Goal: Task Accomplishment & Management: Use online tool/utility

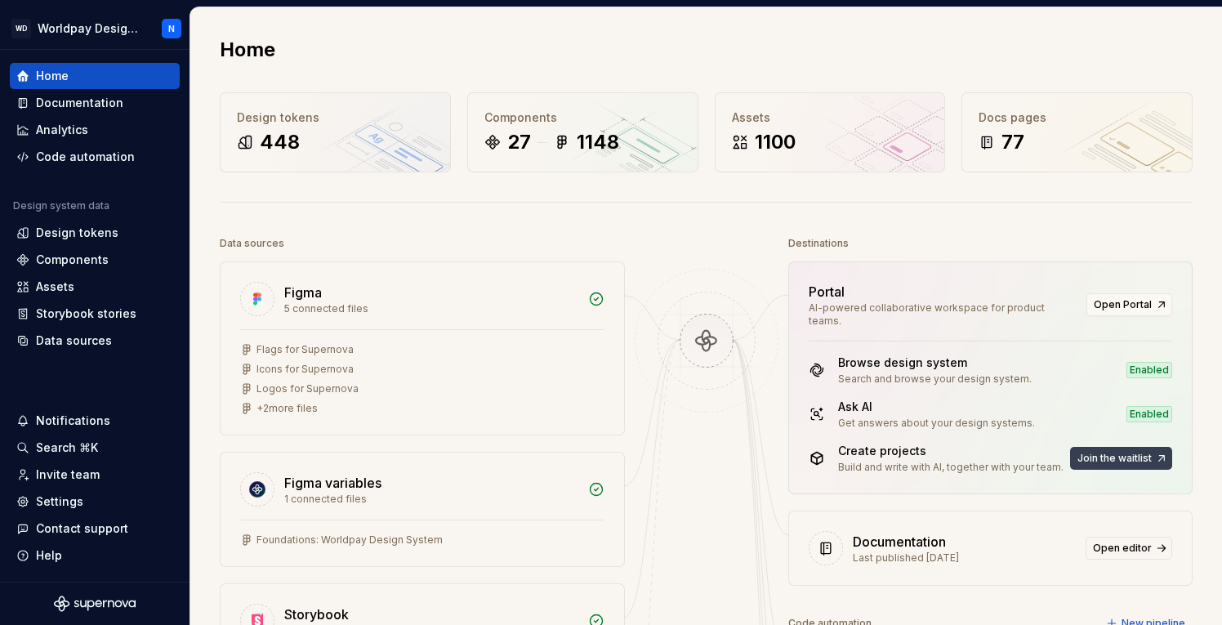
click at [1119, 452] on span "Join the waitlist" at bounding box center [1115, 458] width 74 height 13
click at [1158, 447] on button "Join the waitlist" at bounding box center [1121, 458] width 102 height 23
click at [105, 158] on div "Code automation" at bounding box center [85, 157] width 99 height 16
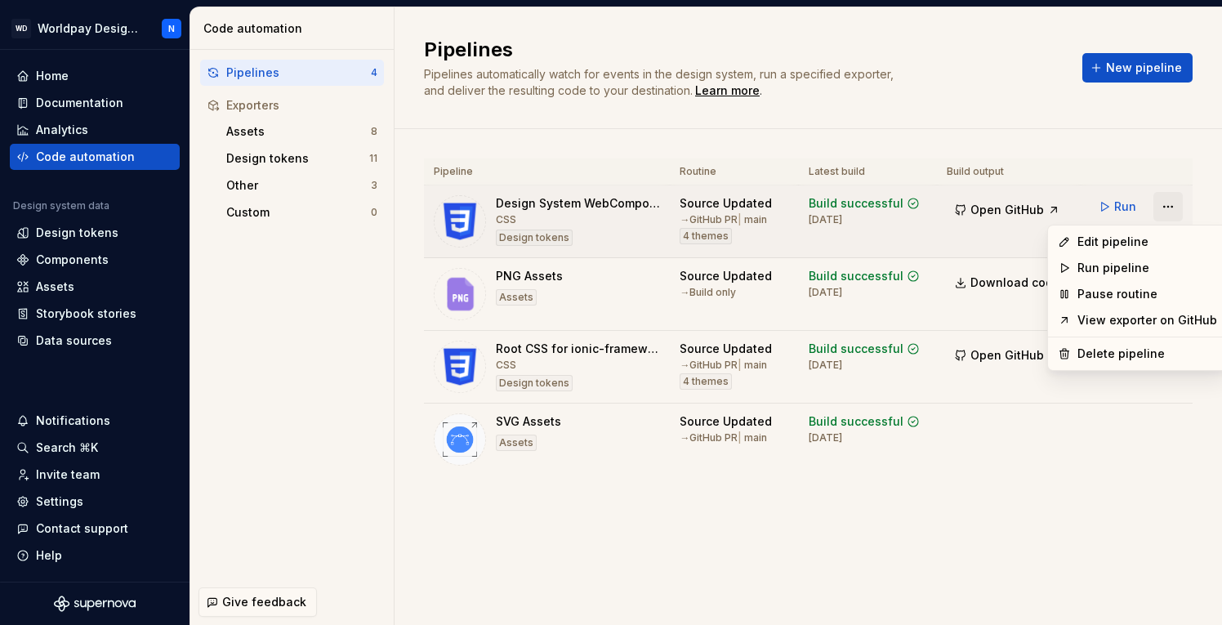
click at [1171, 210] on html "WD Worldpay Design System N Home Documentation Analytics Code automation Design…" at bounding box center [611, 312] width 1222 height 625
click at [1127, 239] on div "Edit pipeline" at bounding box center [1148, 242] width 140 height 16
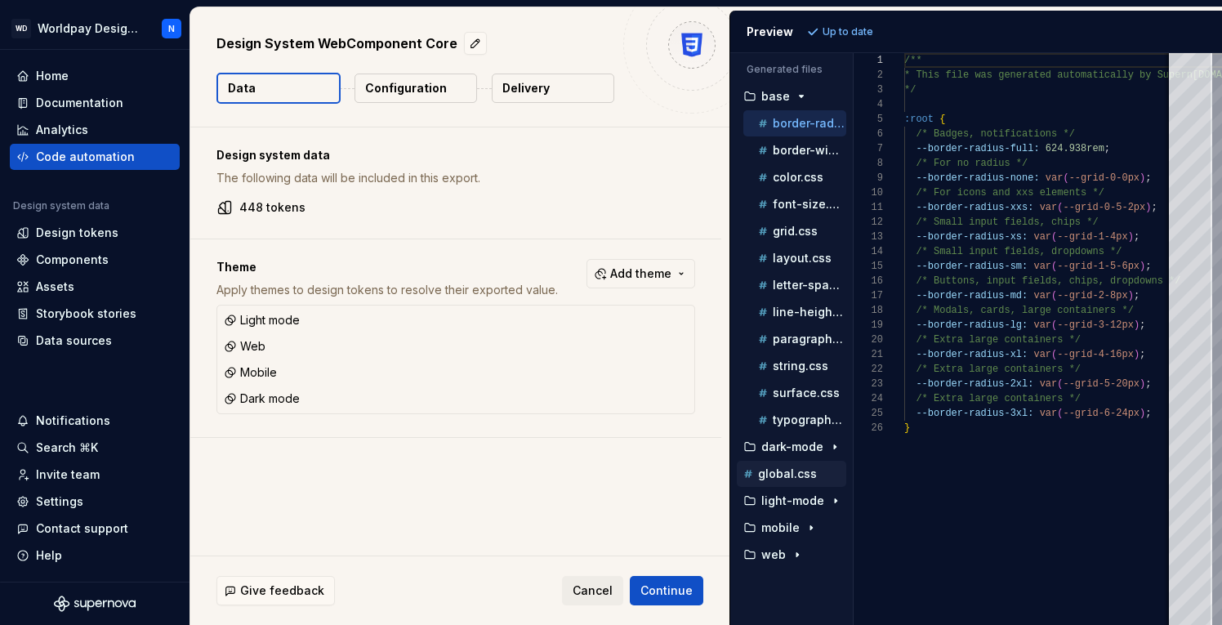
click at [779, 470] on p "global.css" at bounding box center [787, 473] width 59 height 13
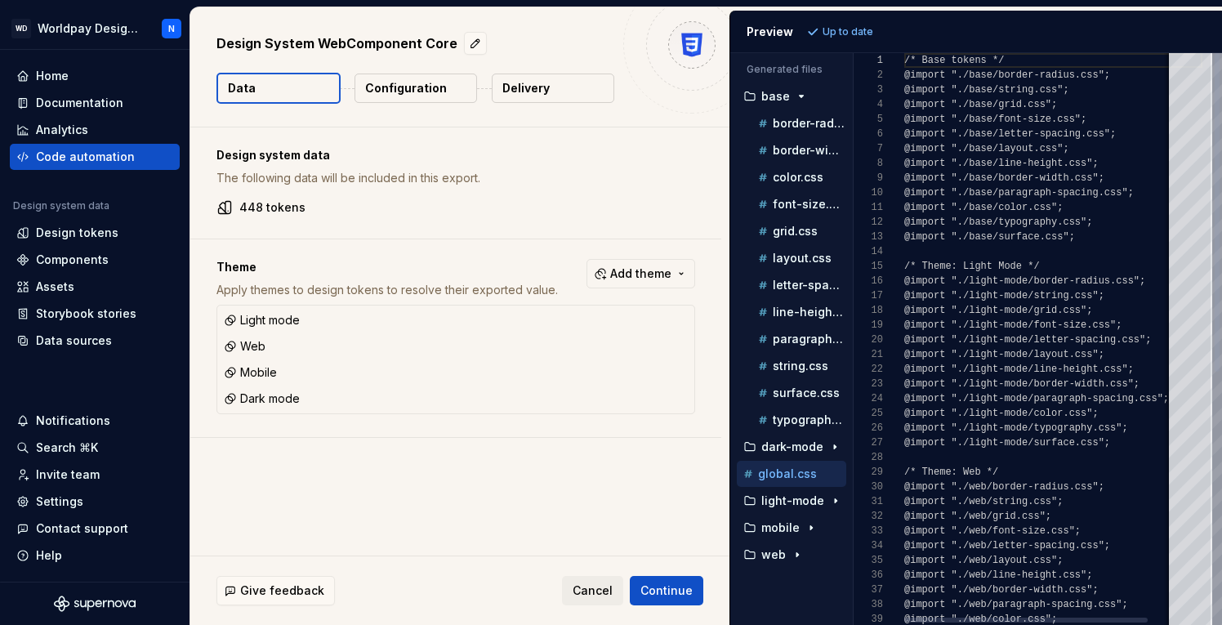
scroll to position [147, 0]
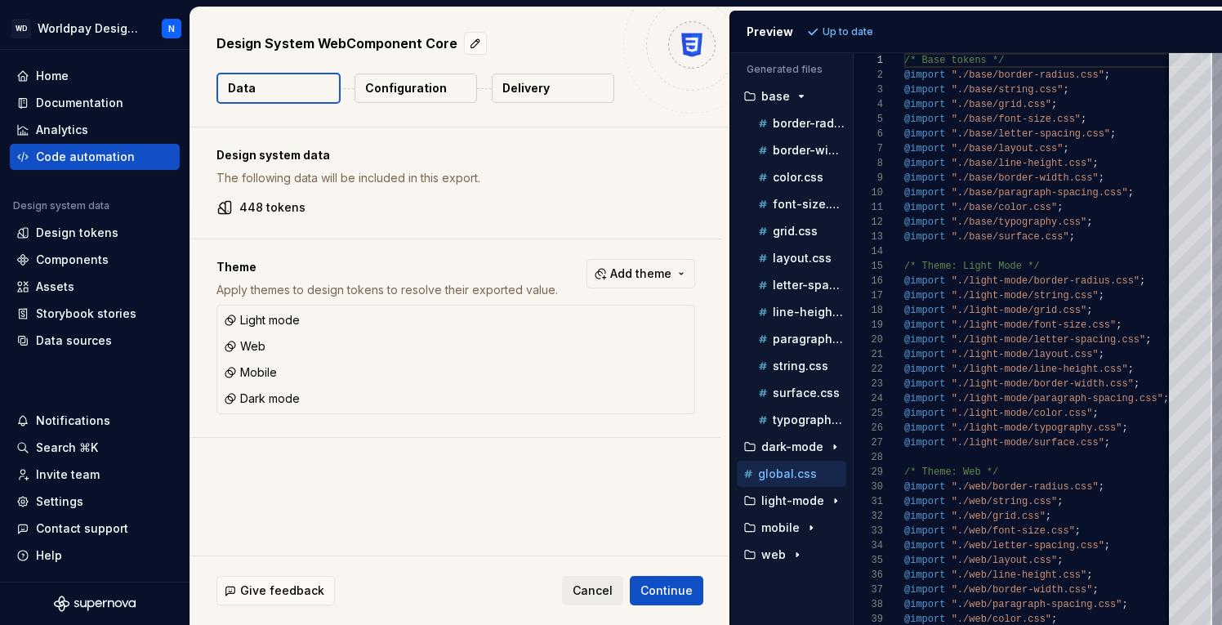
click at [417, 95] on p "Configuration" at bounding box center [406, 88] width 82 height 16
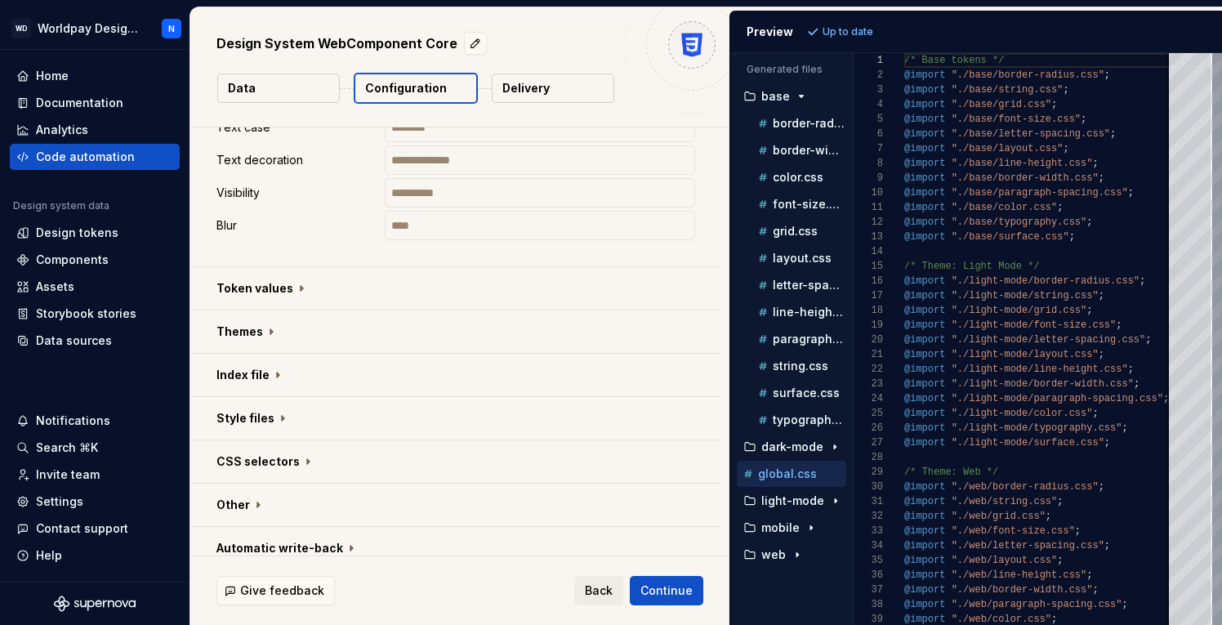
scroll to position [1020, 0]
click at [297, 287] on button "button" at bounding box center [455, 286] width 531 height 42
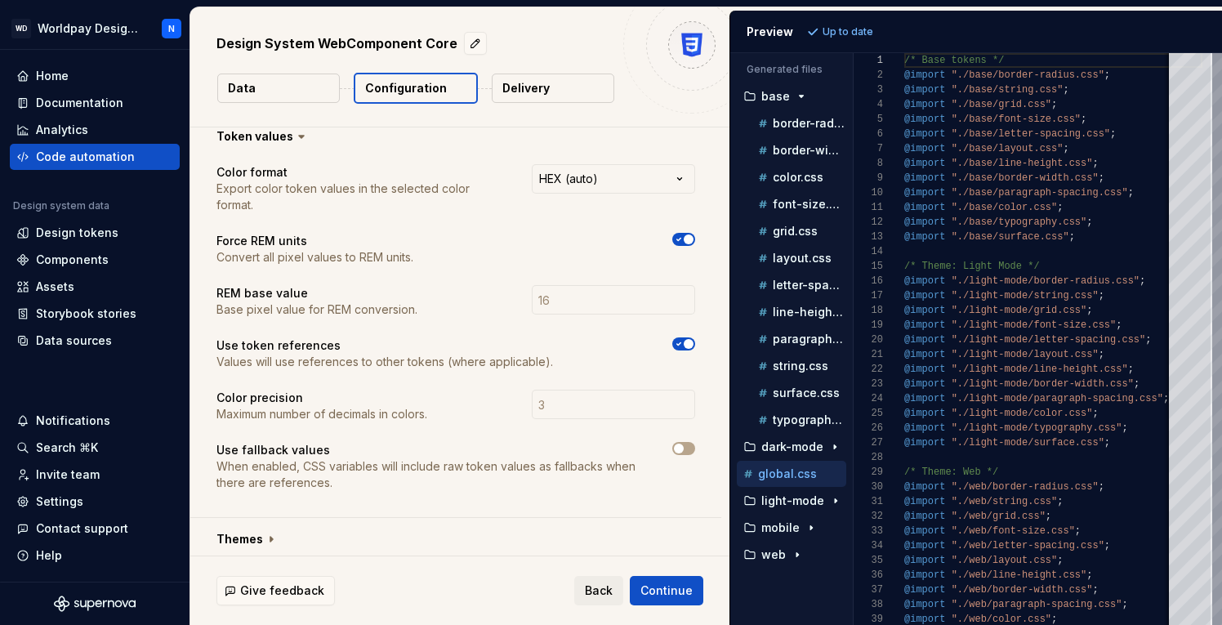
scroll to position [1376, 0]
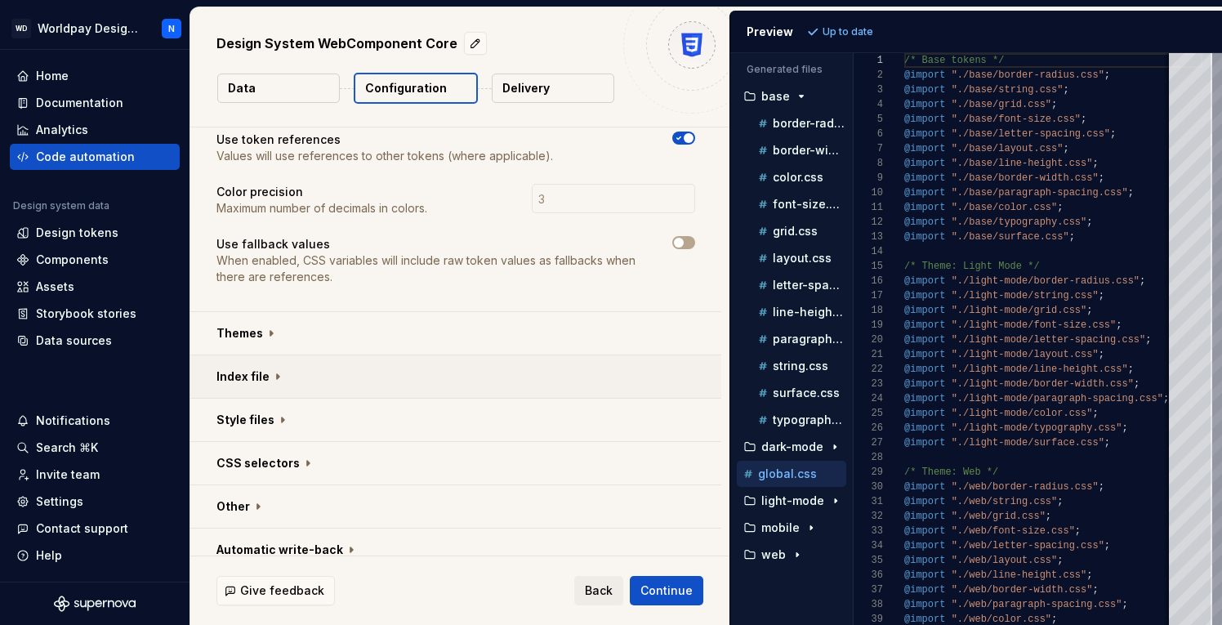
click at [266, 359] on button "button" at bounding box center [455, 376] width 531 height 42
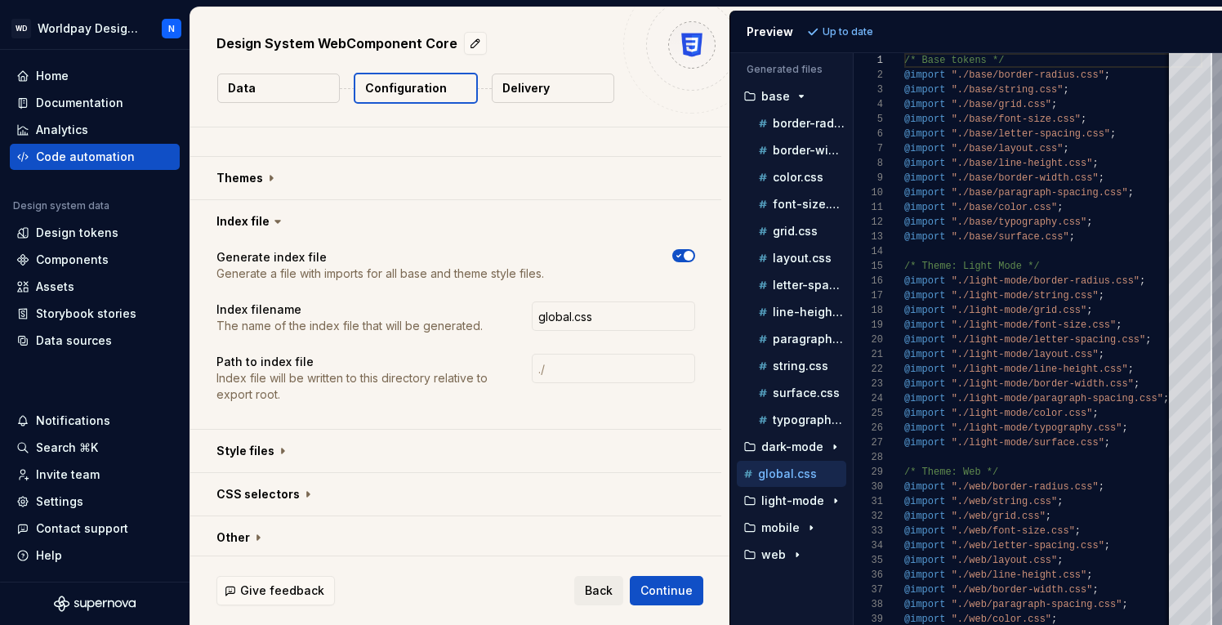
scroll to position [1537, 0]
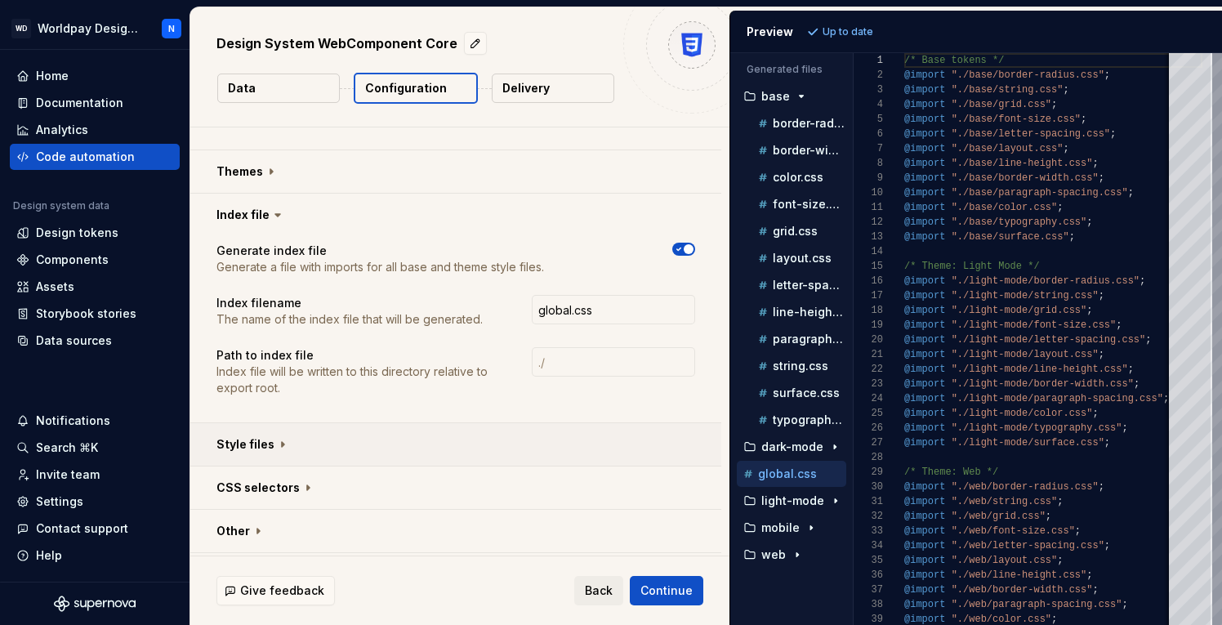
click at [277, 428] on button "button" at bounding box center [455, 444] width 531 height 42
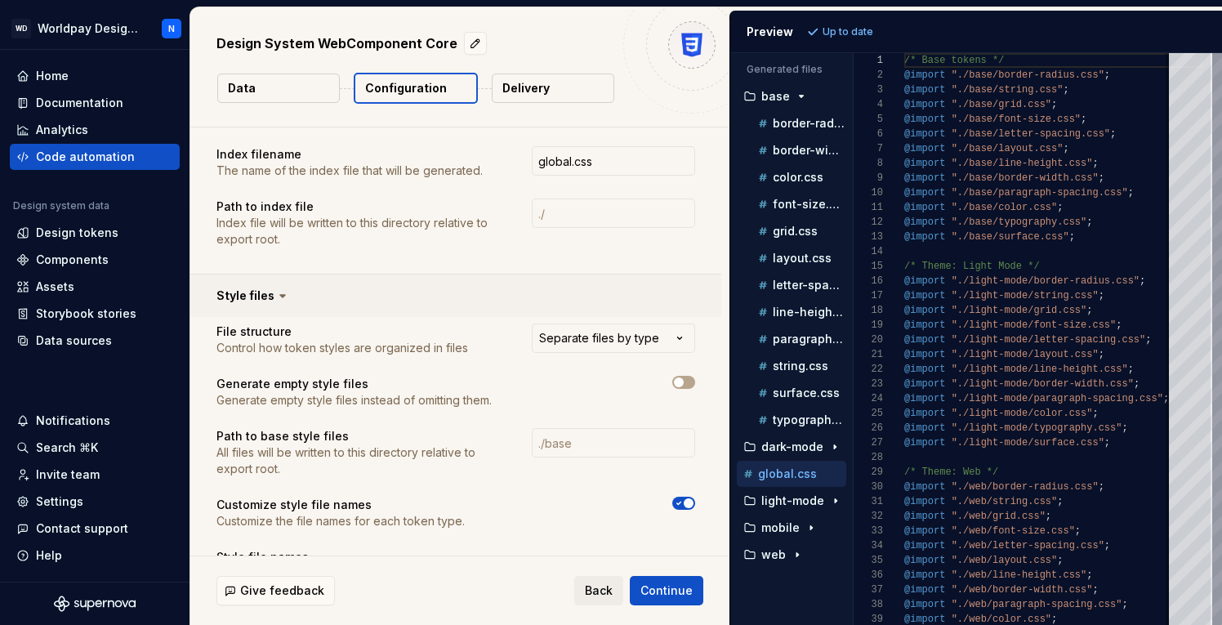
scroll to position [1701, 0]
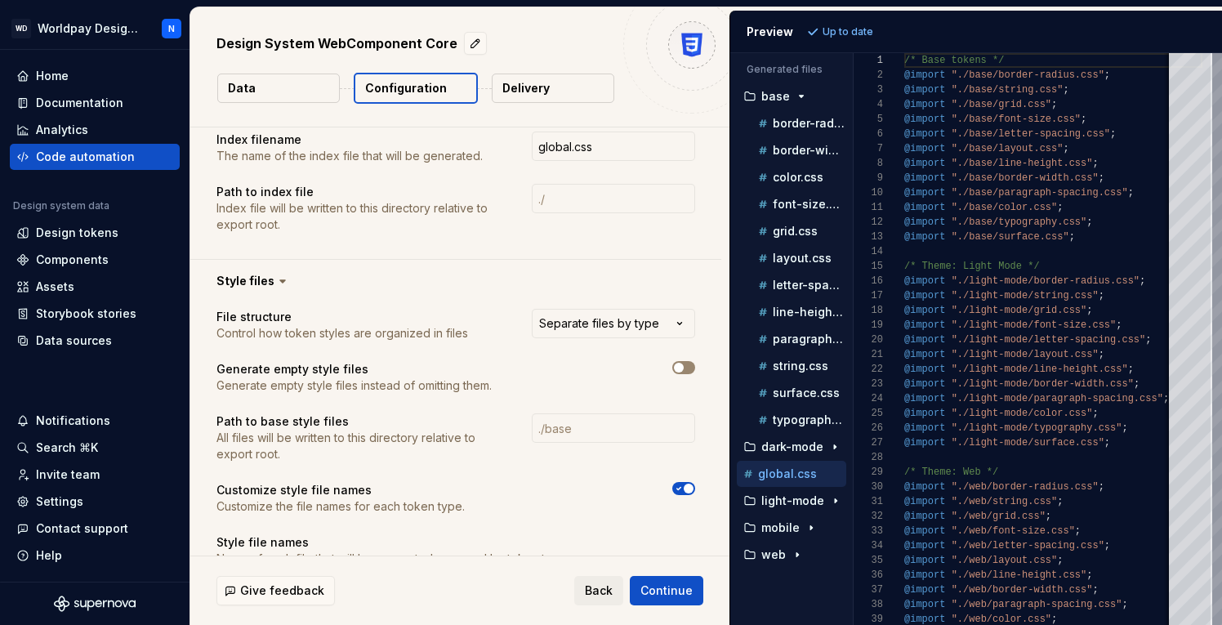
click at [685, 363] on icon "button" at bounding box center [678, 368] width 13 height 10
click at [799, 123] on p "border-radius.css" at bounding box center [810, 123] width 74 height 13
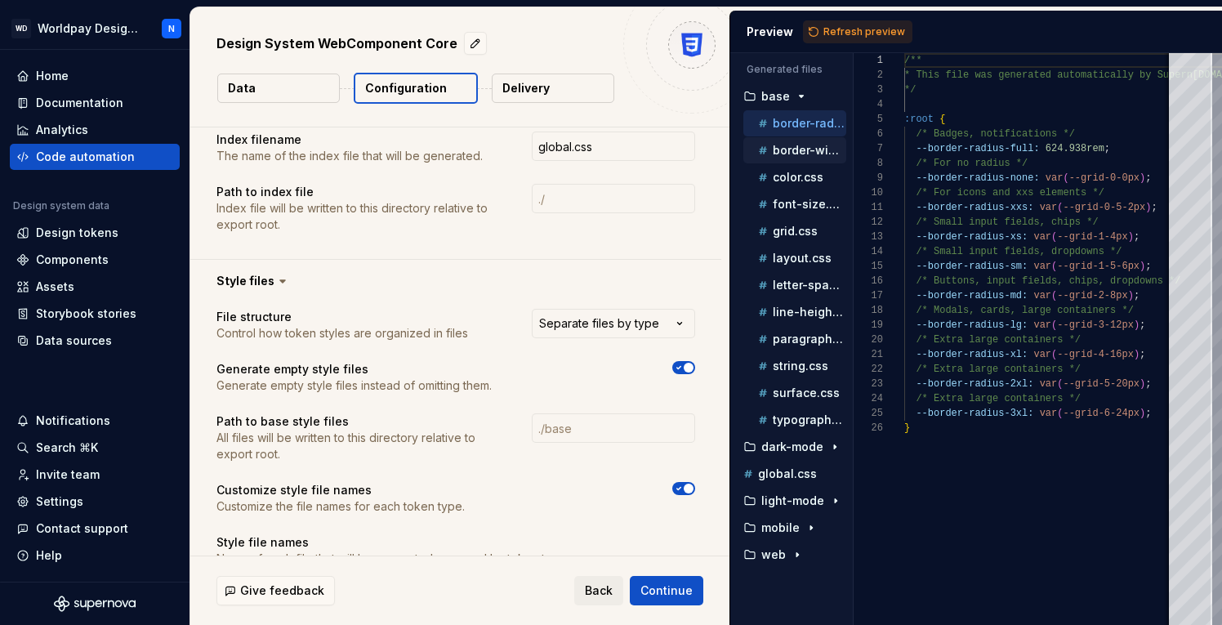
click at [791, 154] on p "border-width.css" at bounding box center [810, 150] width 74 height 13
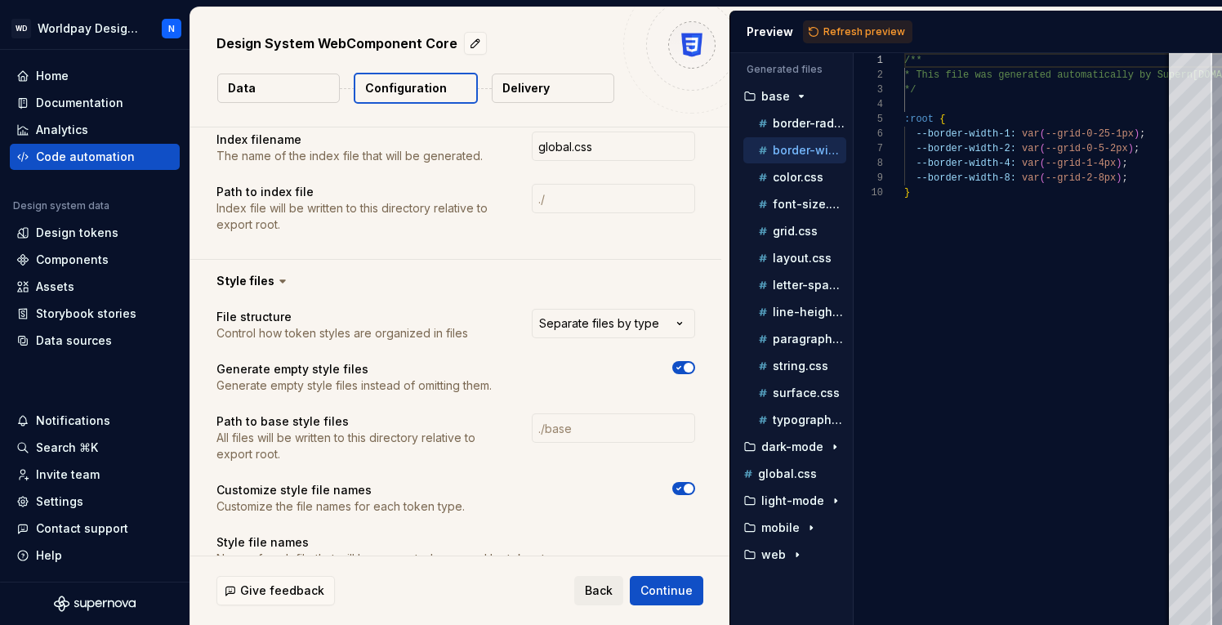
scroll to position [132, 0]
click at [794, 179] on p "color.css" at bounding box center [798, 177] width 51 height 13
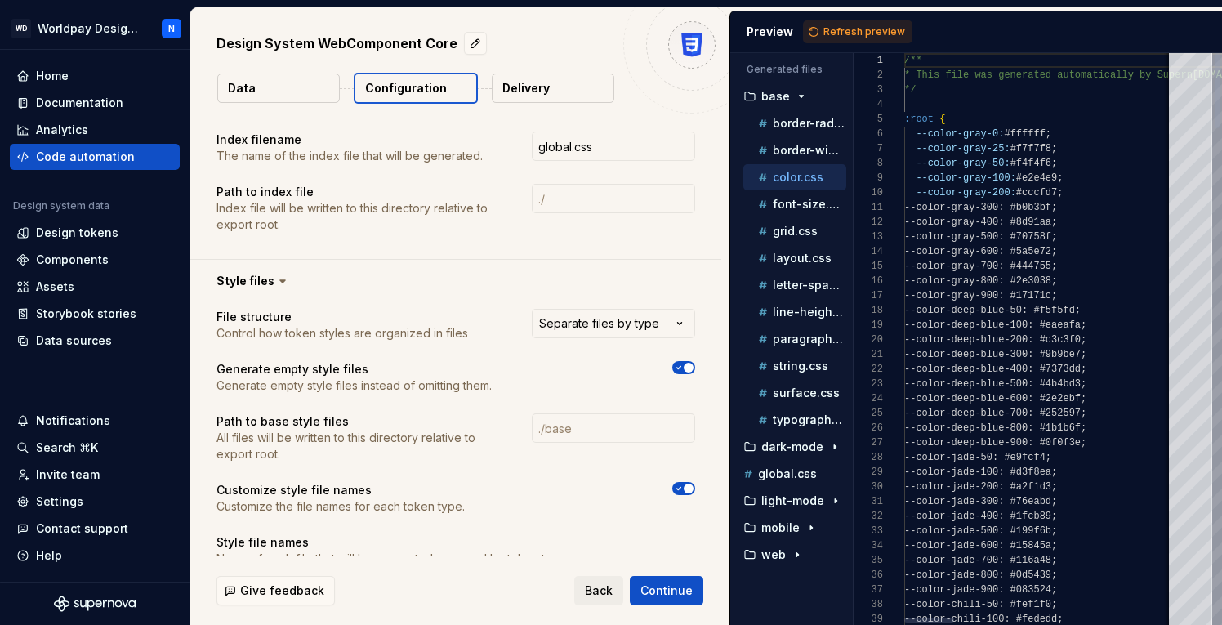
scroll to position [147, 0]
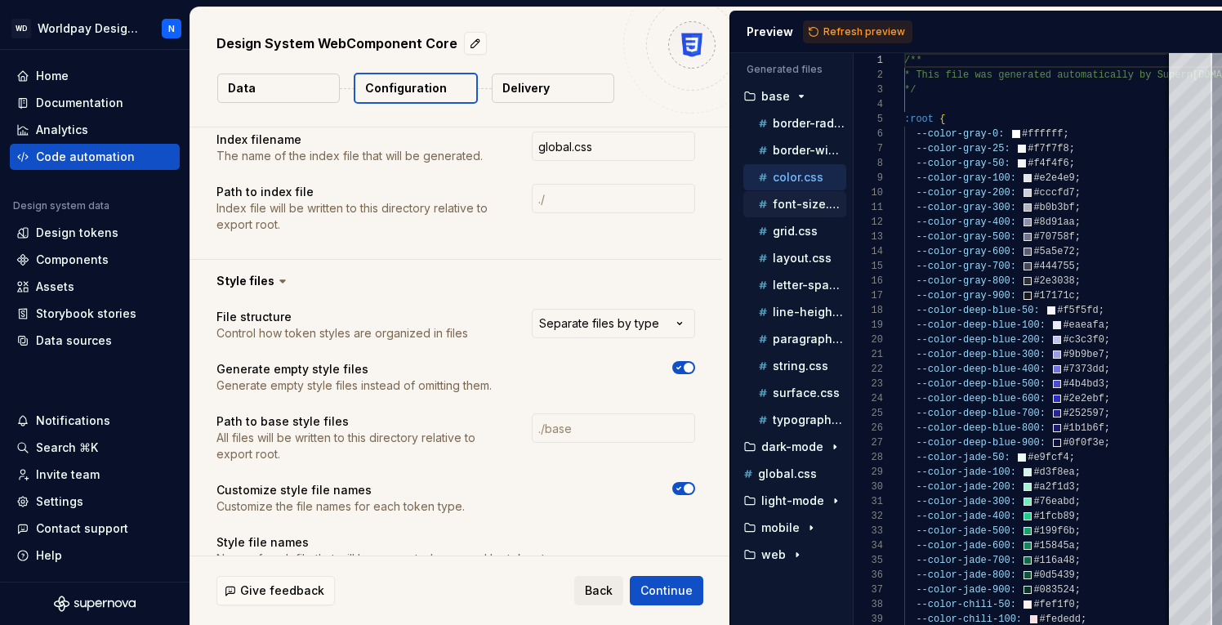
click at [797, 208] on p "font-size.css" at bounding box center [810, 204] width 74 height 13
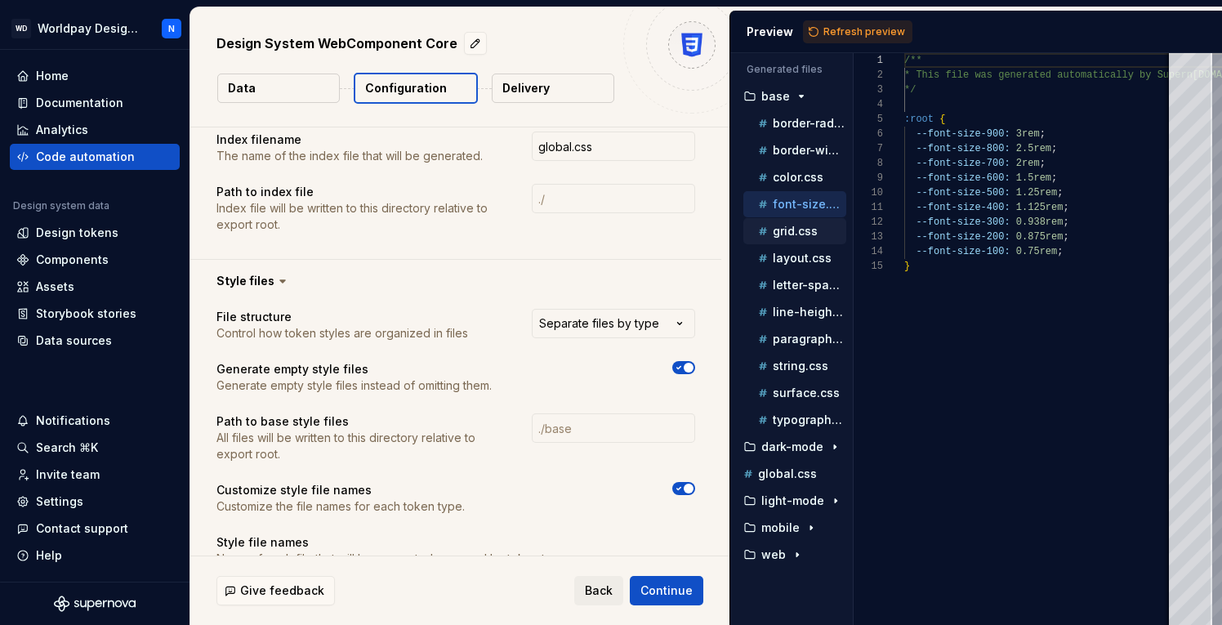
click at [794, 230] on p "grid.css" at bounding box center [795, 231] width 45 height 13
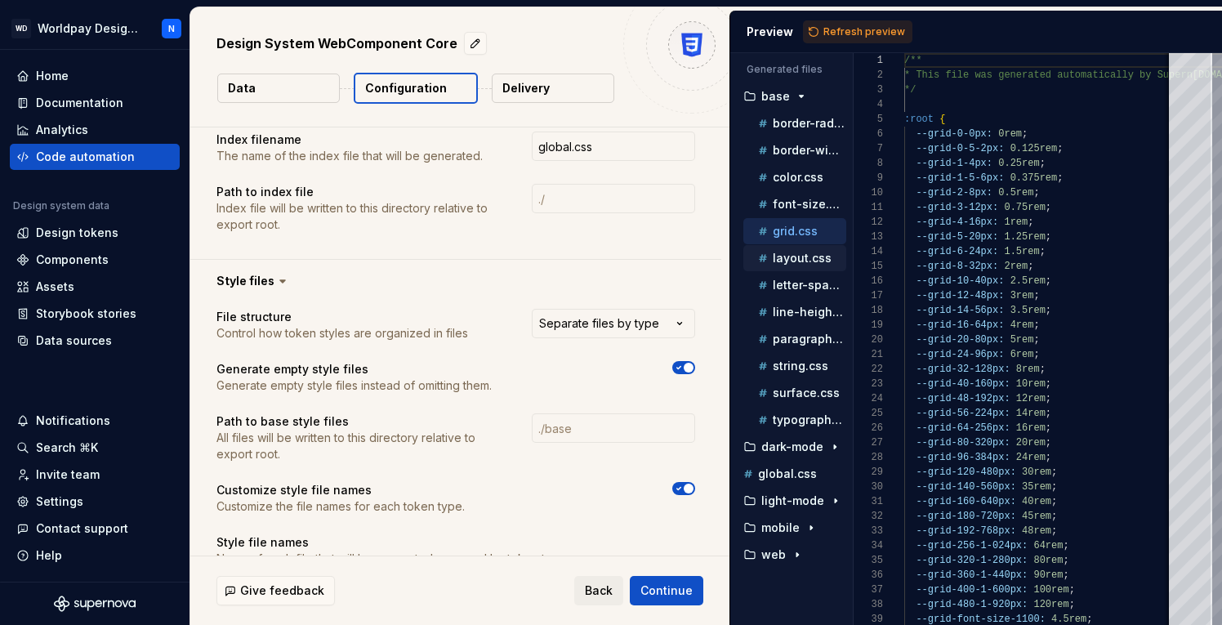
click at [797, 261] on p "layout.css" at bounding box center [802, 258] width 59 height 13
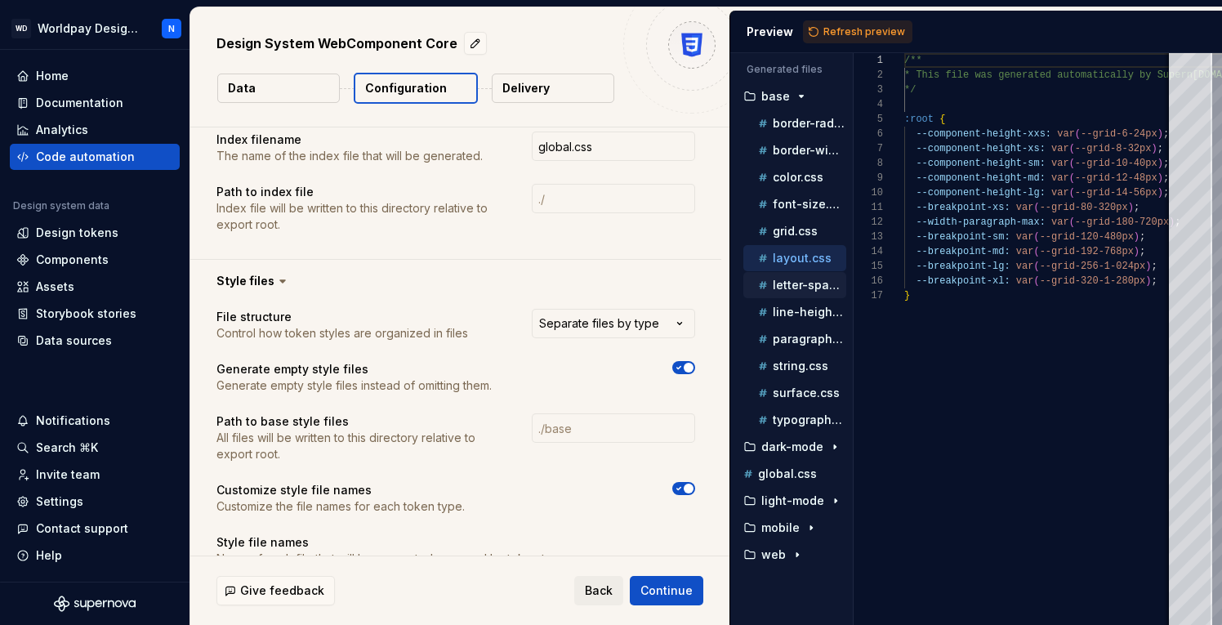
click at [797, 283] on p "letter-spacing.css" at bounding box center [810, 285] width 74 height 13
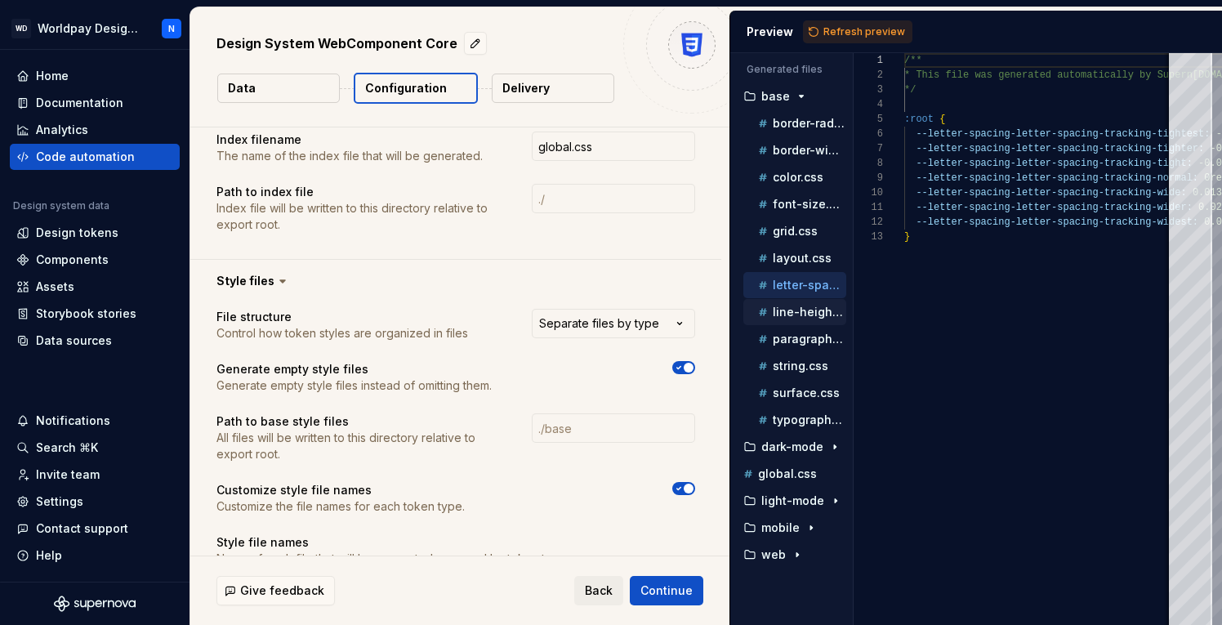
click at [796, 311] on p "line-height.css" at bounding box center [810, 312] width 74 height 13
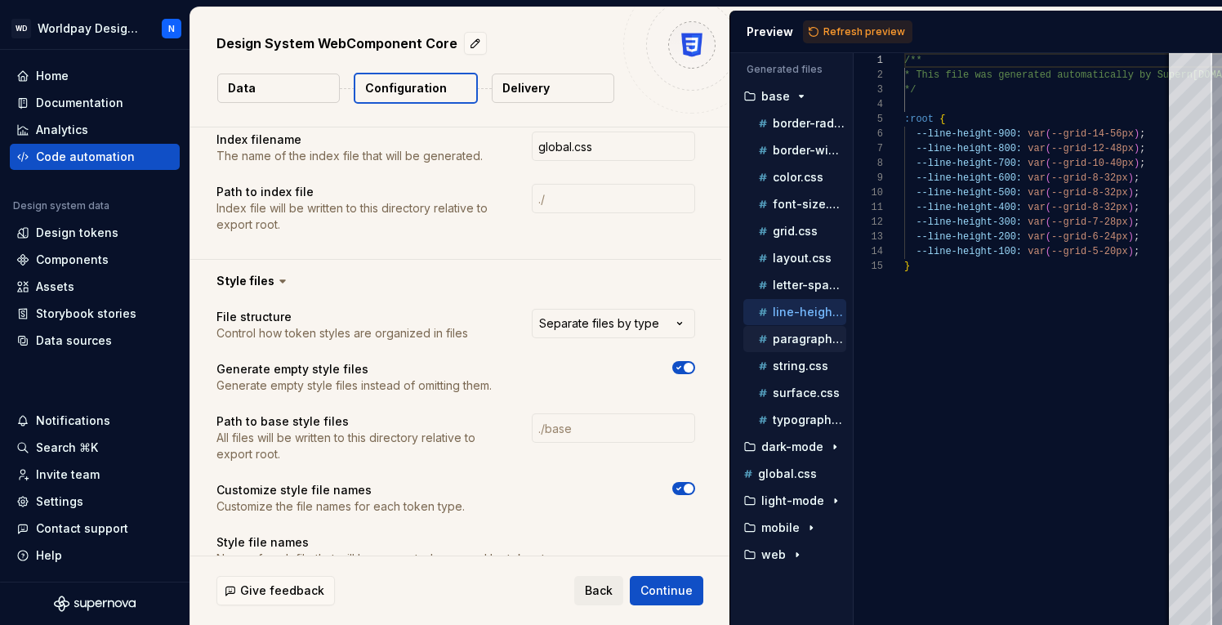
click at [797, 341] on p "paragraph-spacing.css" at bounding box center [810, 338] width 74 height 13
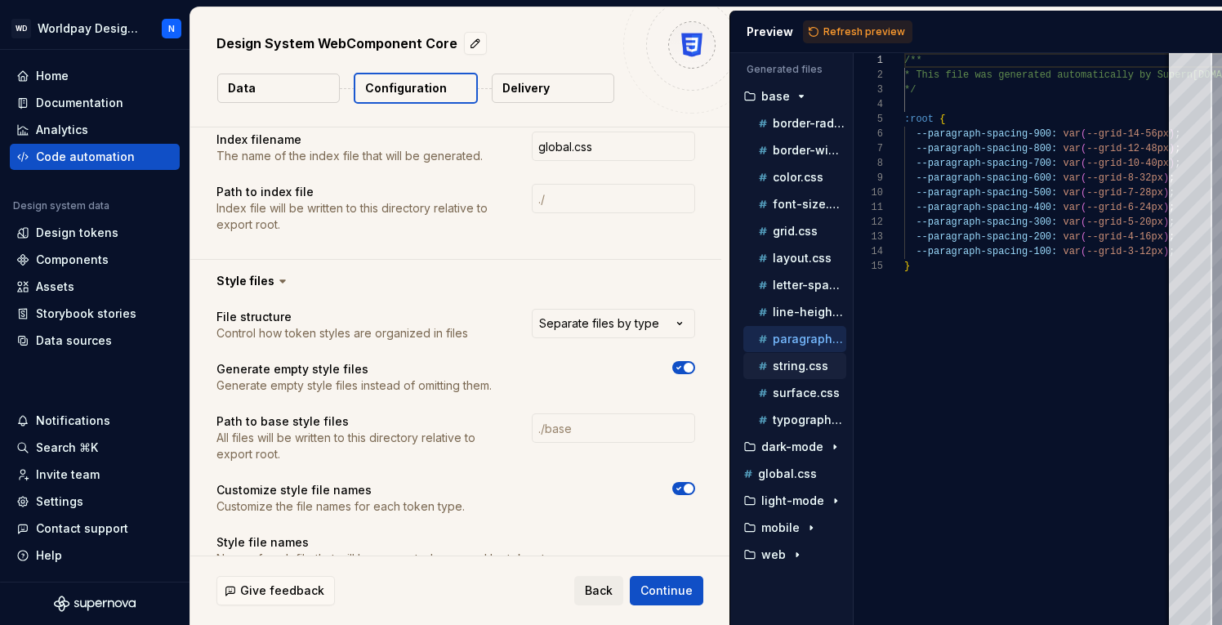
click at [800, 361] on p "string.css" at bounding box center [801, 365] width 56 height 13
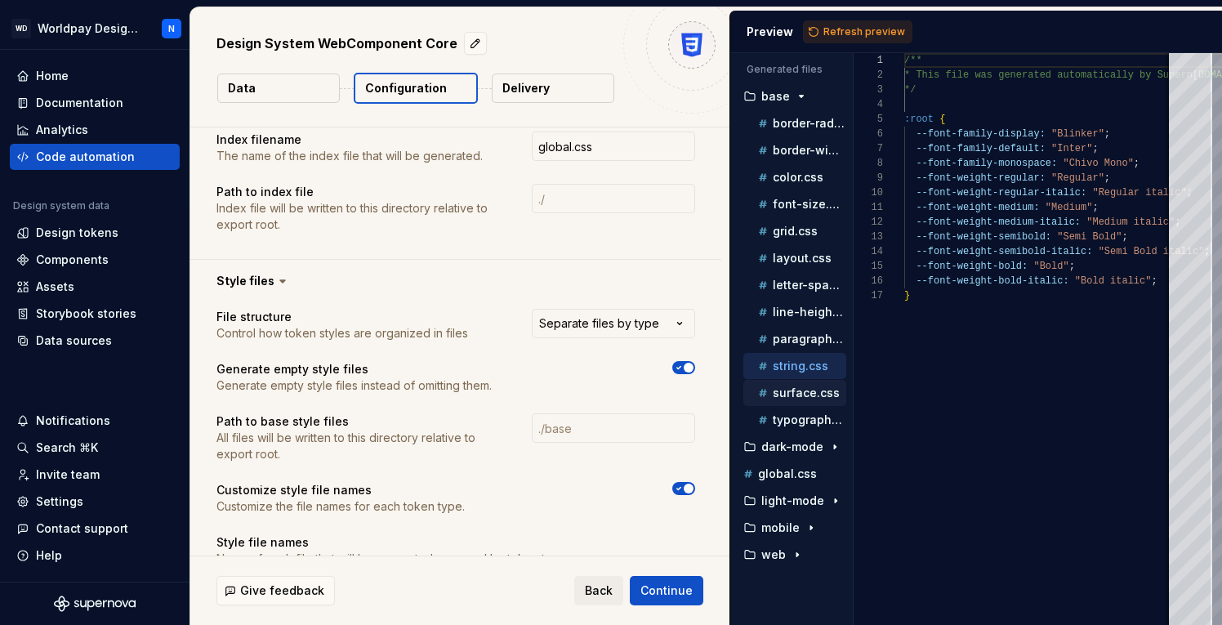
click at [797, 387] on p "surface.css" at bounding box center [806, 392] width 67 height 13
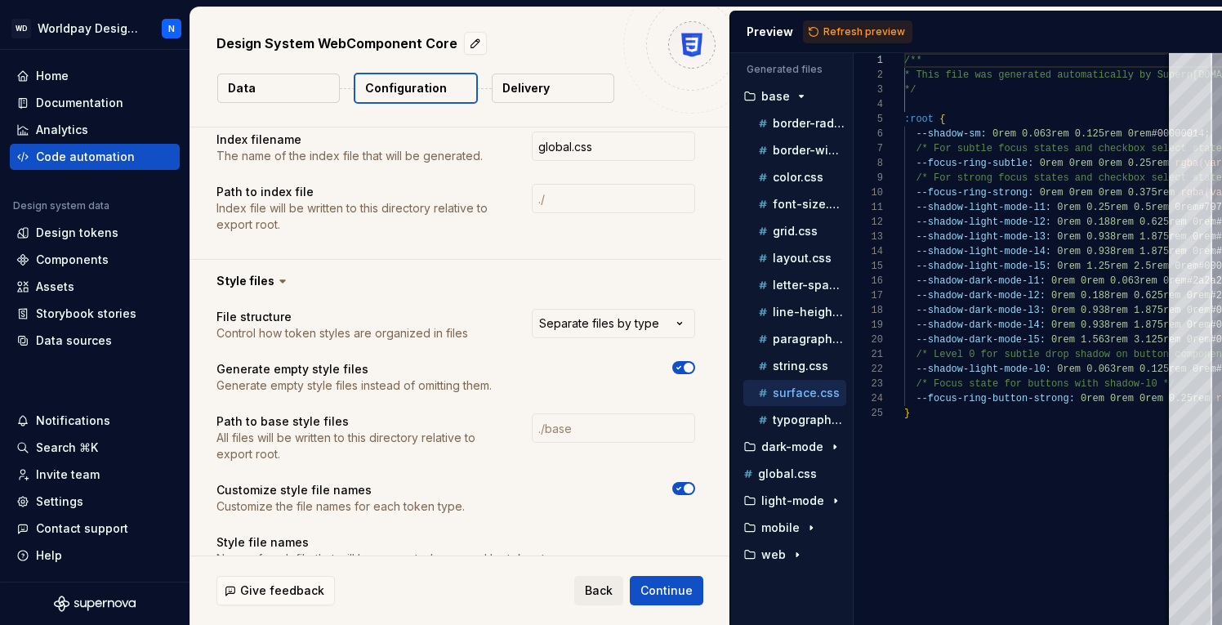
scroll to position [103, 0]
click at [798, 421] on p "typography.css" at bounding box center [810, 419] width 74 height 13
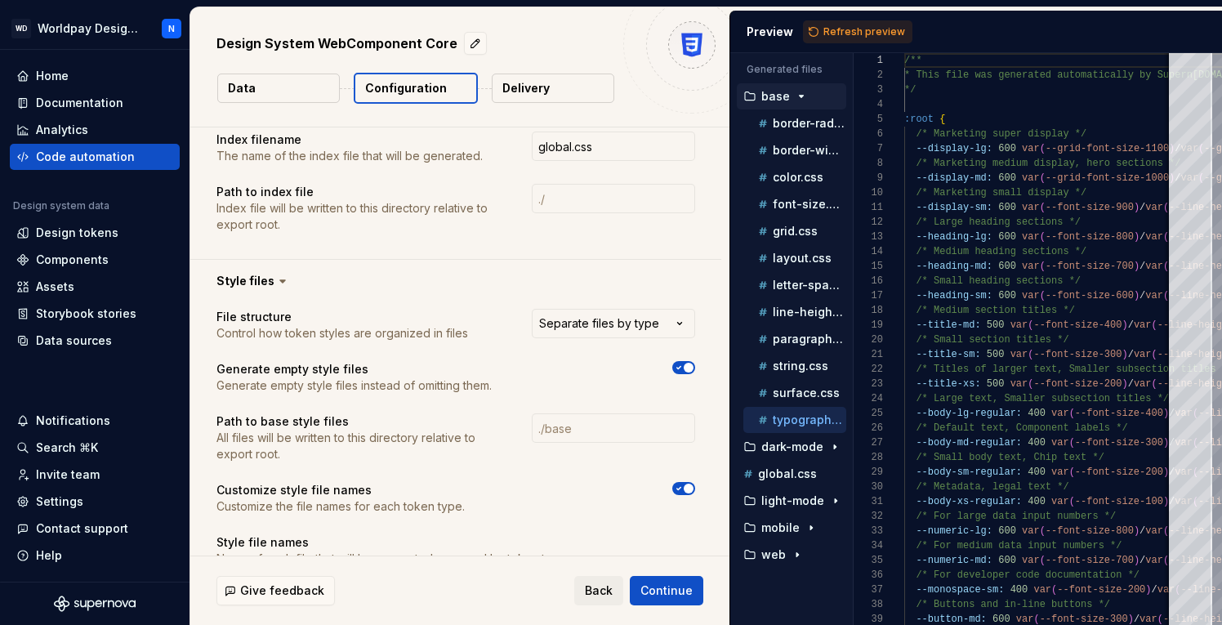
click at [801, 99] on icon "button" at bounding box center [801, 96] width 13 height 13
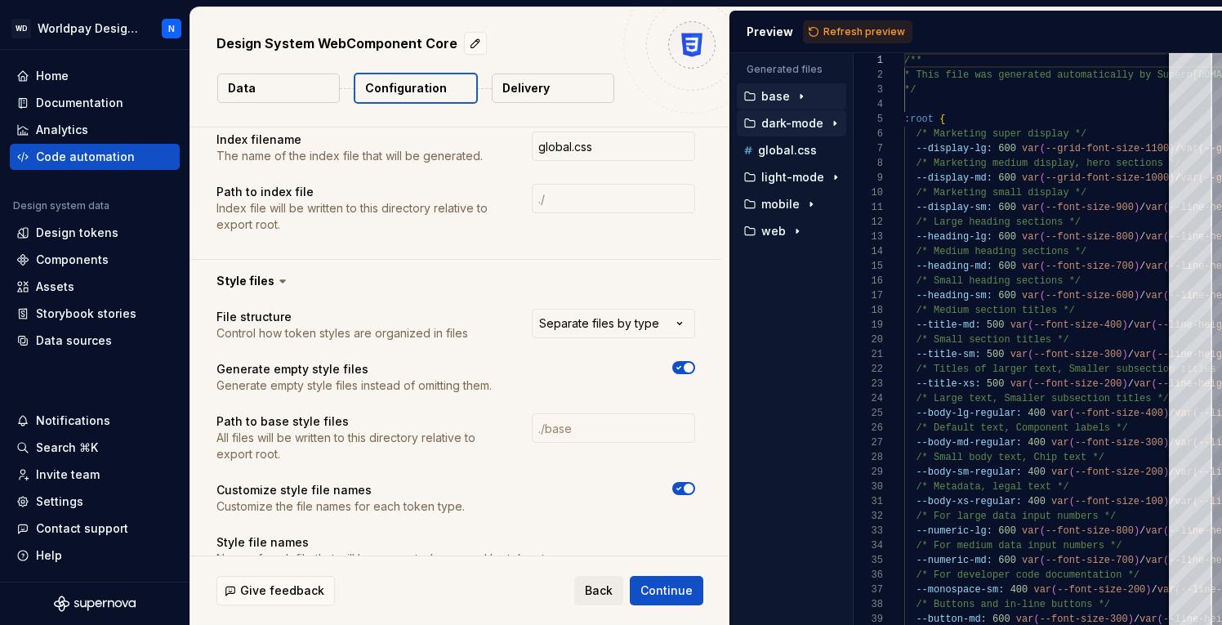
click at [792, 127] on p "dark-mode" at bounding box center [792, 123] width 62 height 13
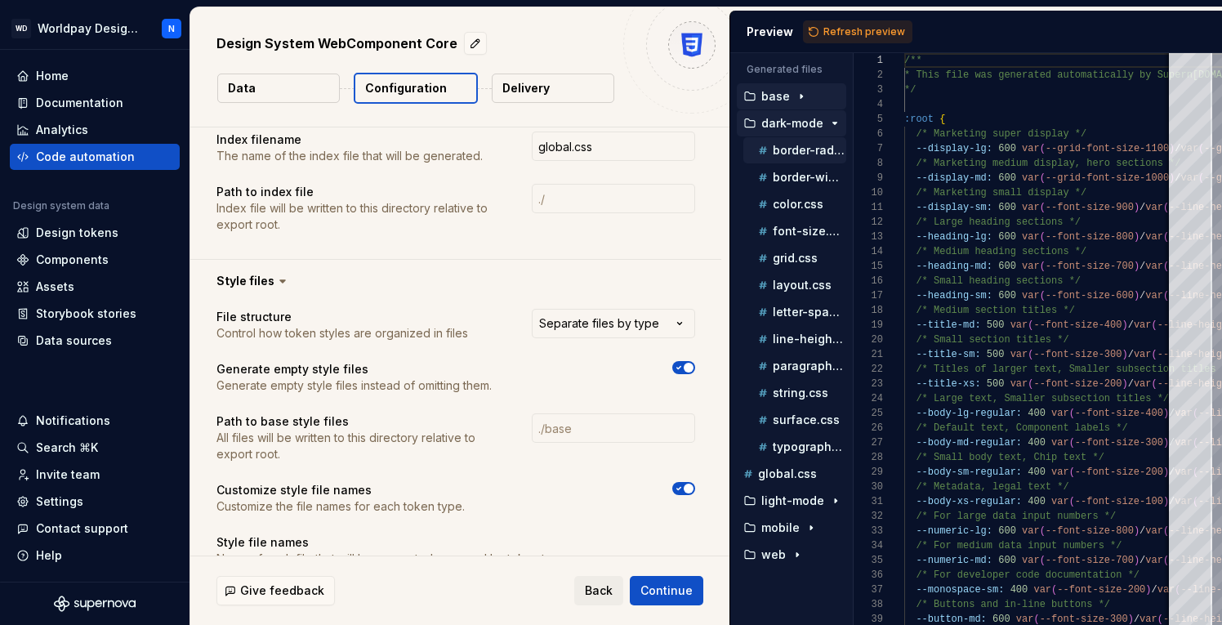
click at [792, 154] on p "border-radius.css" at bounding box center [810, 150] width 74 height 13
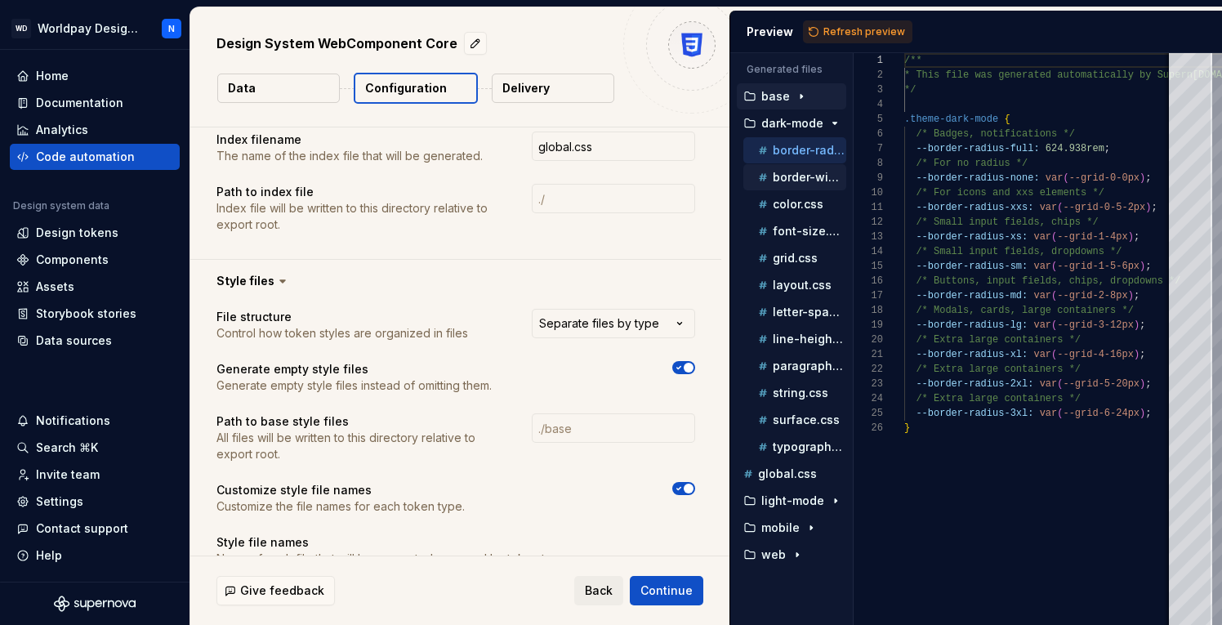
click at [788, 181] on p "border-width.css" at bounding box center [810, 177] width 74 height 13
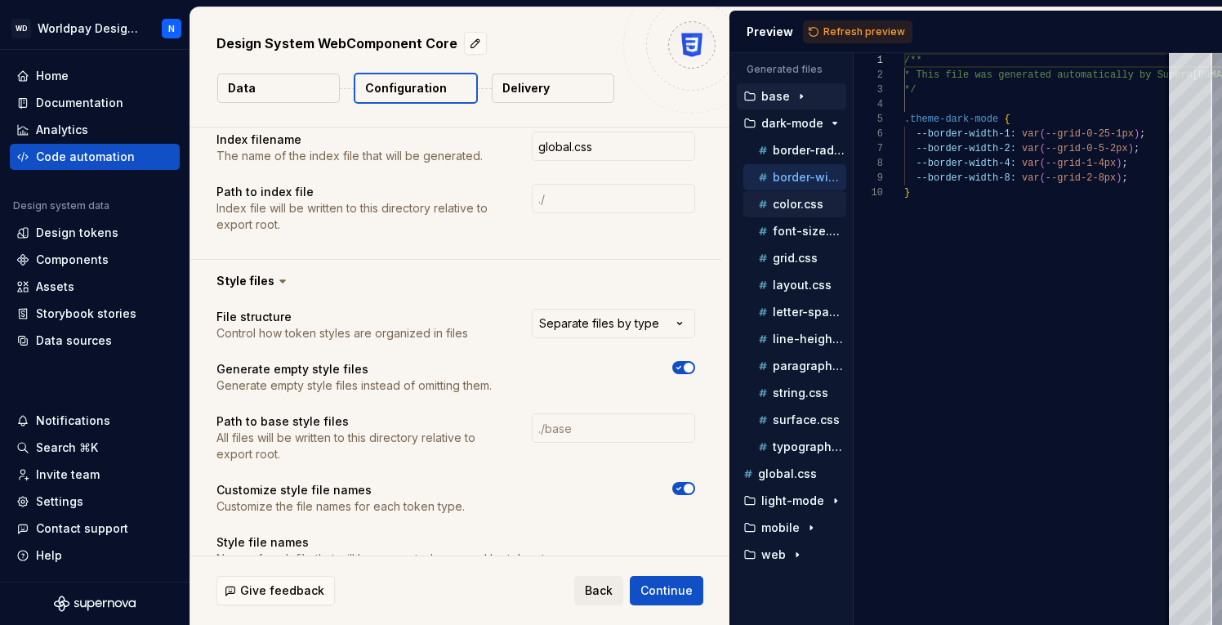
click at [785, 211] on div "color.css" at bounding box center [800, 204] width 91 height 16
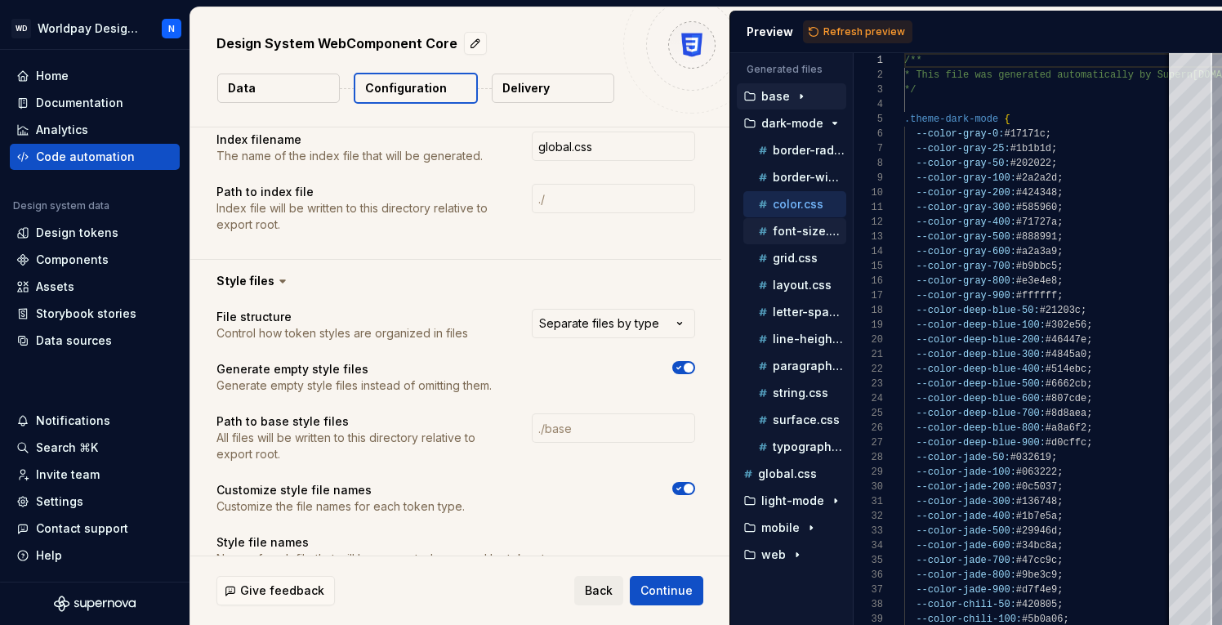
click at [785, 229] on p "font-size.css" at bounding box center [810, 231] width 74 height 13
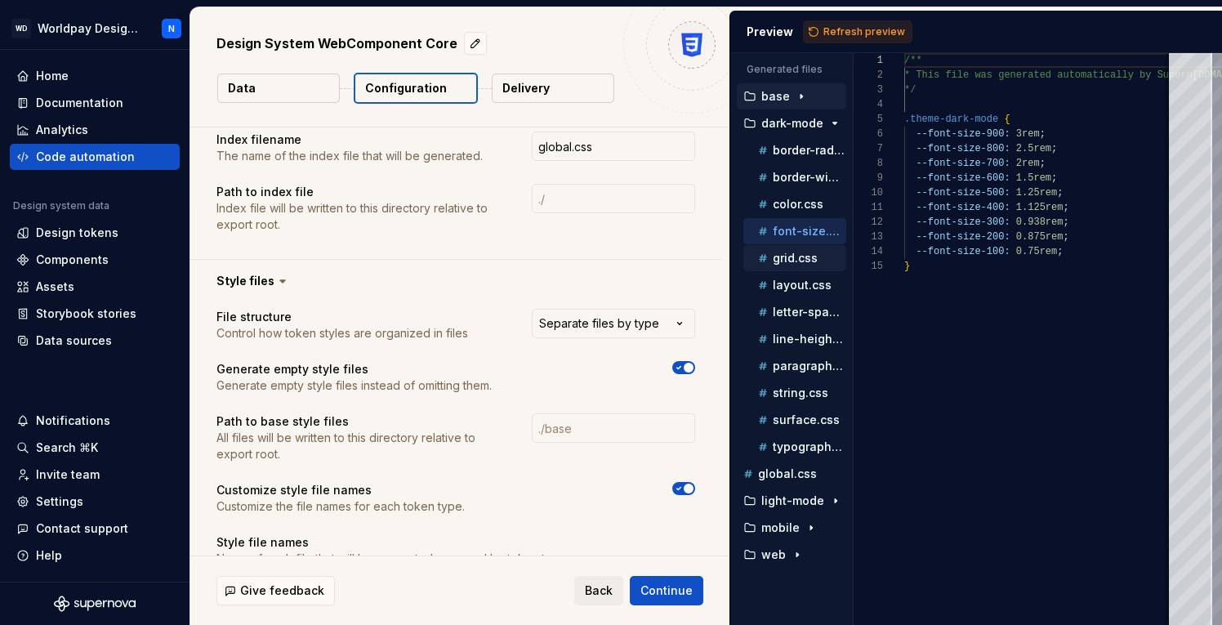
click at [784, 256] on p "grid.css" at bounding box center [795, 258] width 45 height 13
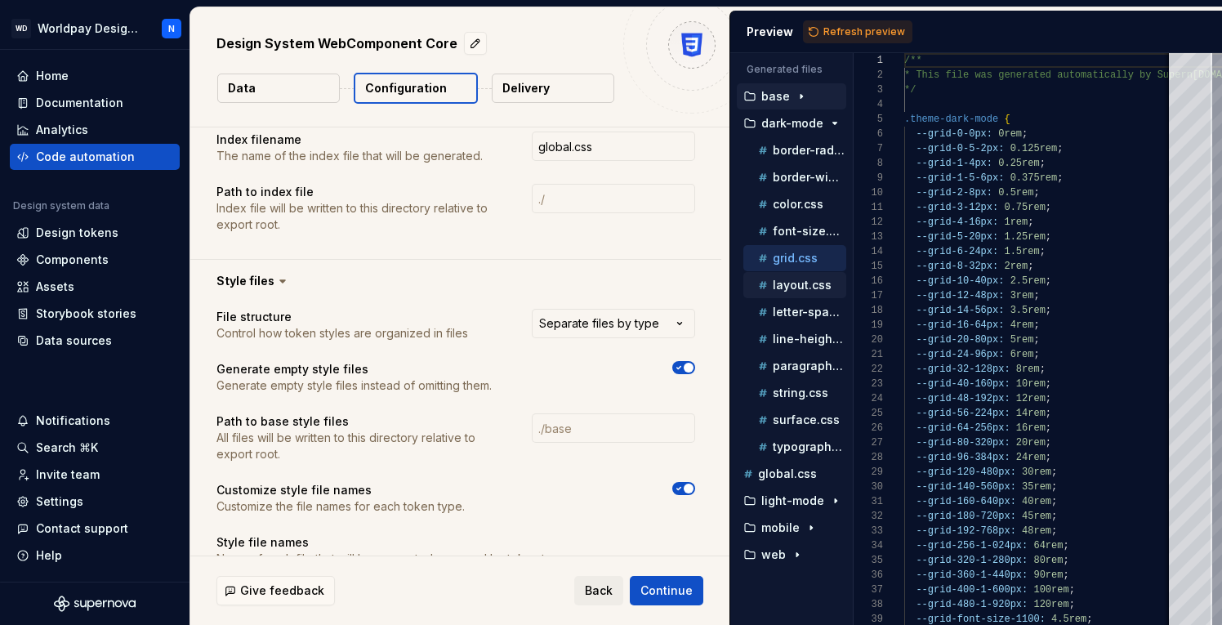
click at [788, 277] on div "layout.css" at bounding box center [800, 285] width 91 height 16
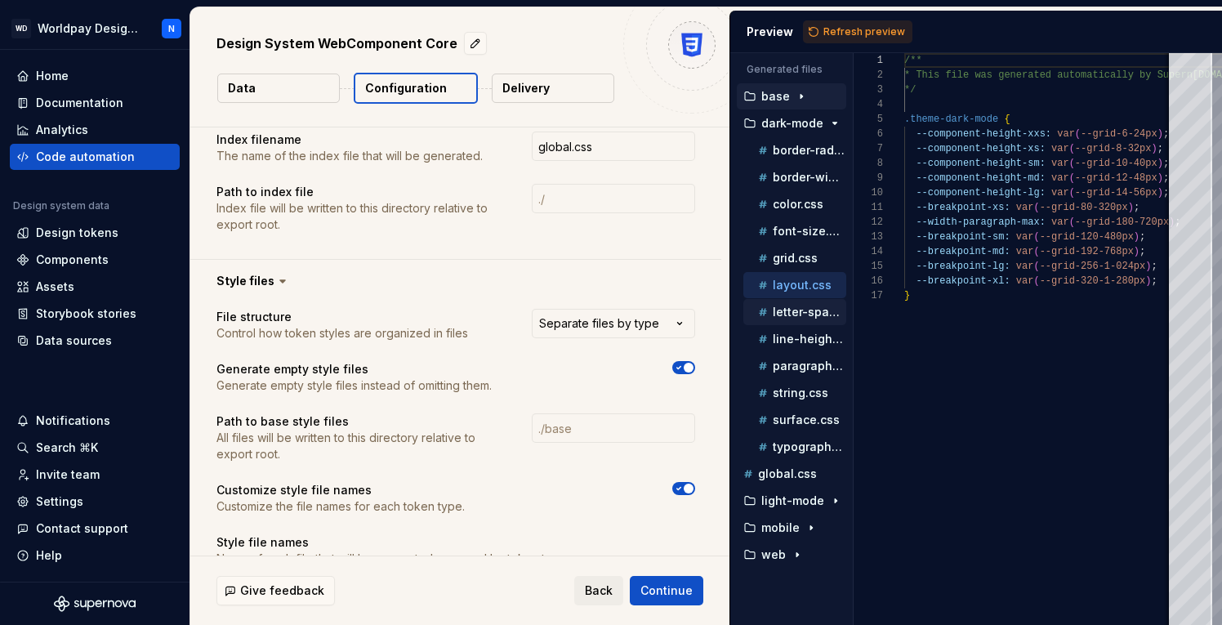
click at [796, 312] on p "letter-spacing.css" at bounding box center [810, 312] width 74 height 13
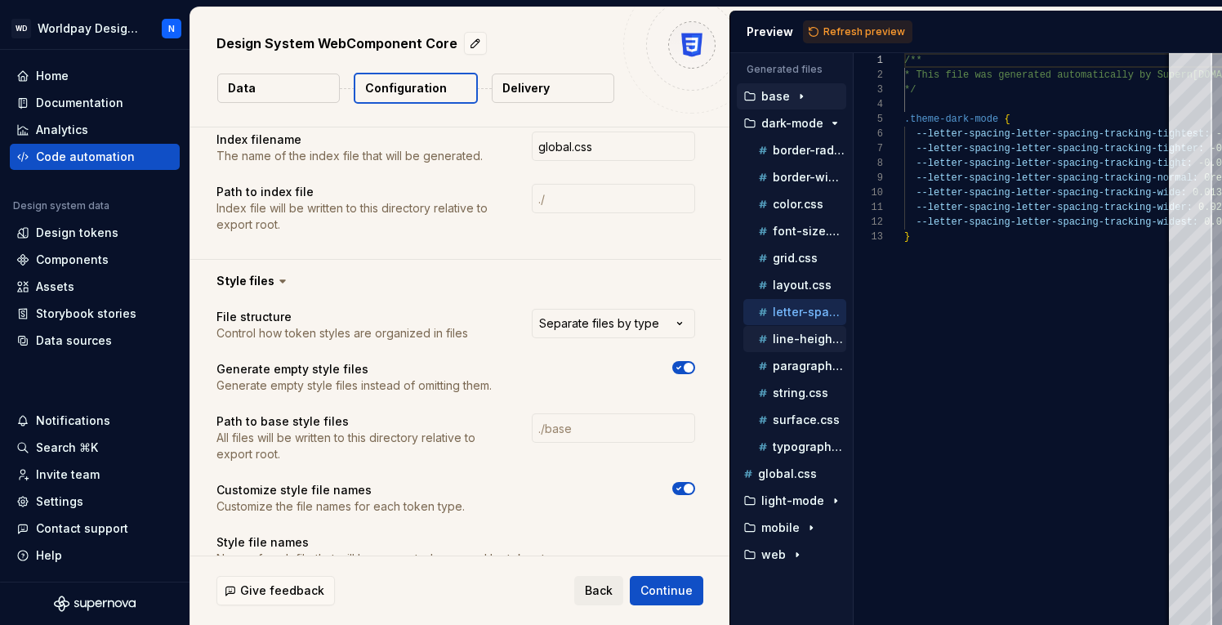
click at [797, 345] on p "line-height.css" at bounding box center [810, 338] width 74 height 13
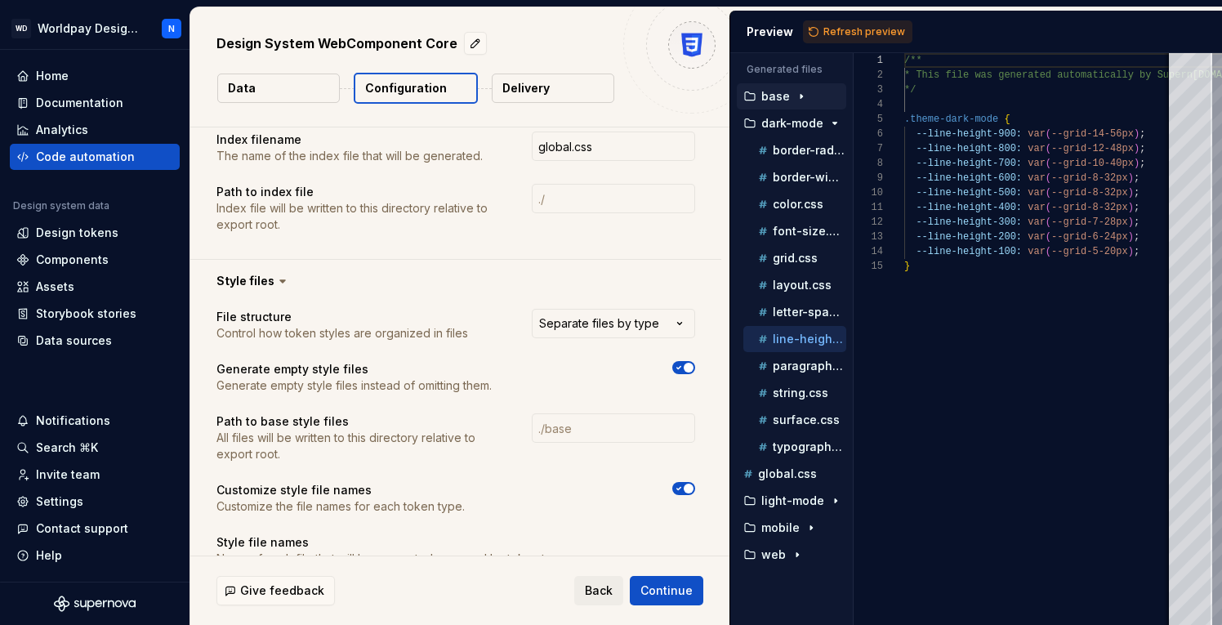
scroll to position [147, 0]
click at [793, 367] on p "paragraph-spacing.css" at bounding box center [810, 365] width 74 height 13
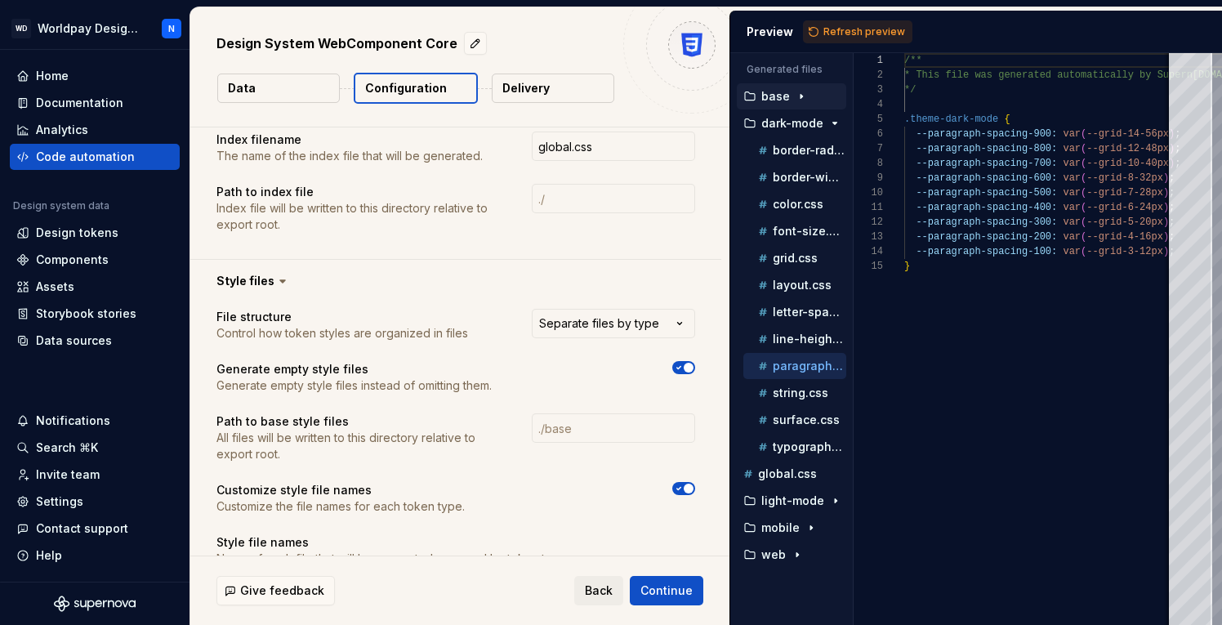
scroll to position [132, 0]
click at [795, 395] on p "string.css" at bounding box center [801, 392] width 56 height 13
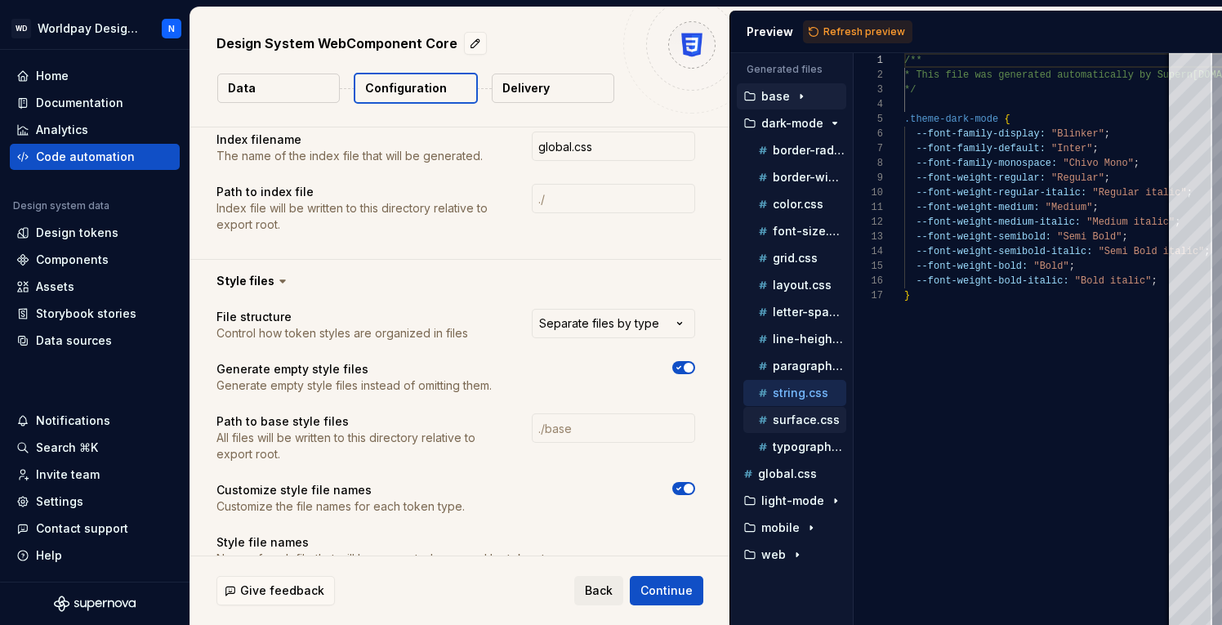
click at [797, 417] on p "surface.css" at bounding box center [806, 419] width 67 height 13
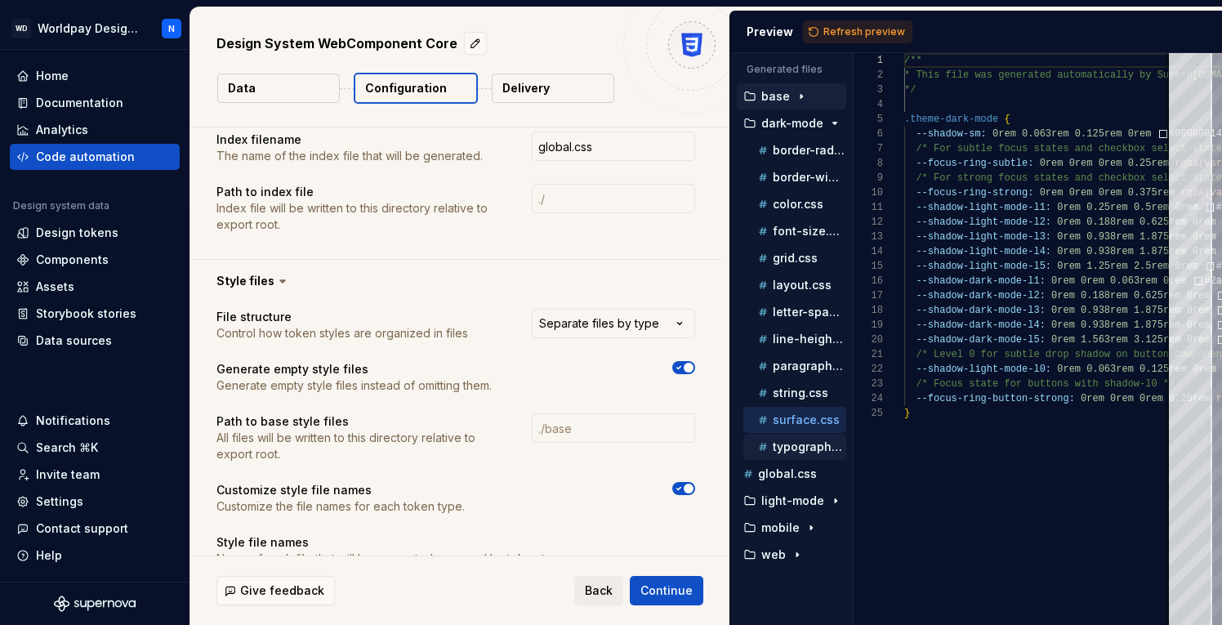
click at [797, 448] on p "typography.css" at bounding box center [810, 446] width 74 height 13
type textarea "**********"
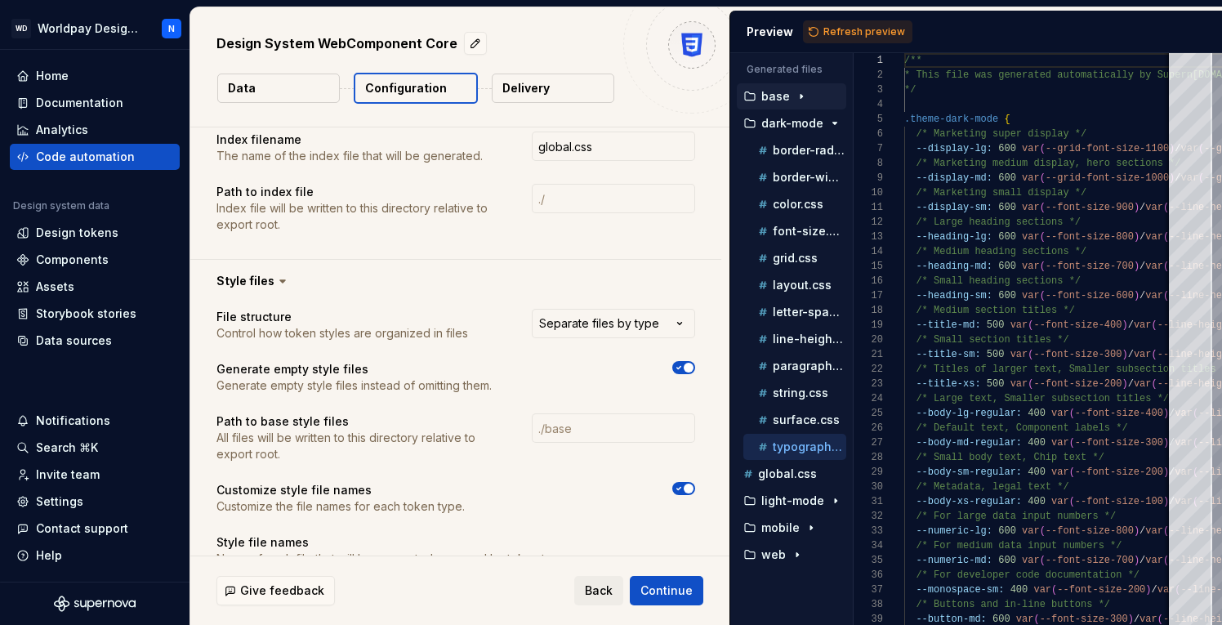
click at [681, 367] on icon "button" at bounding box center [679, 368] width 4 height 2
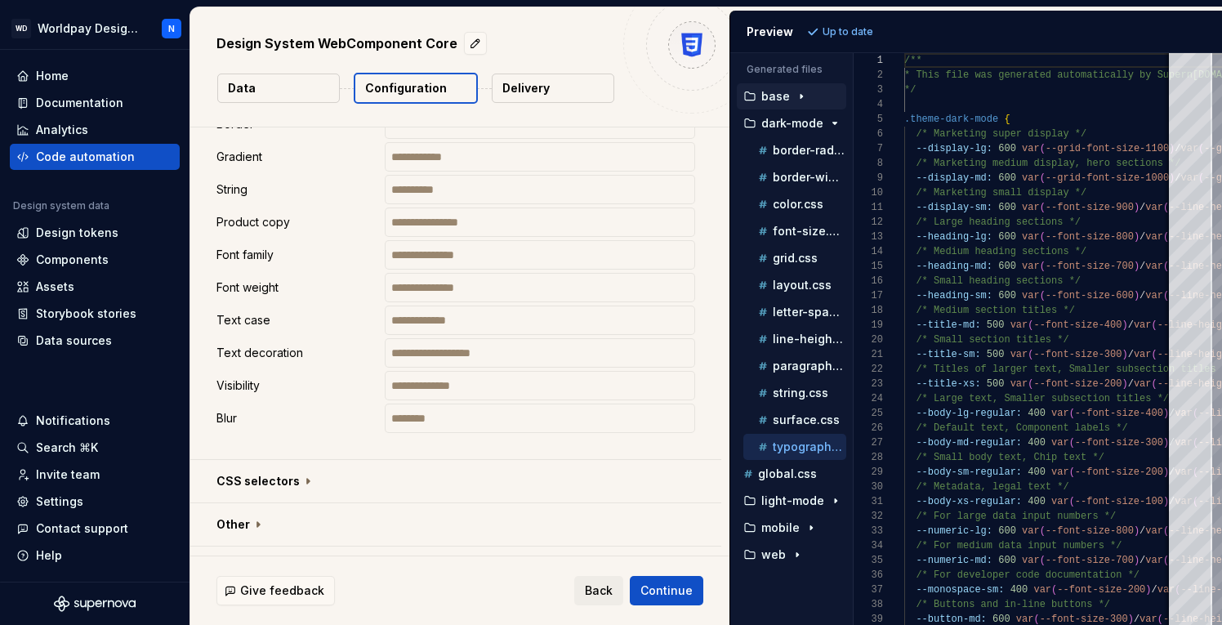
scroll to position [2676, 0]
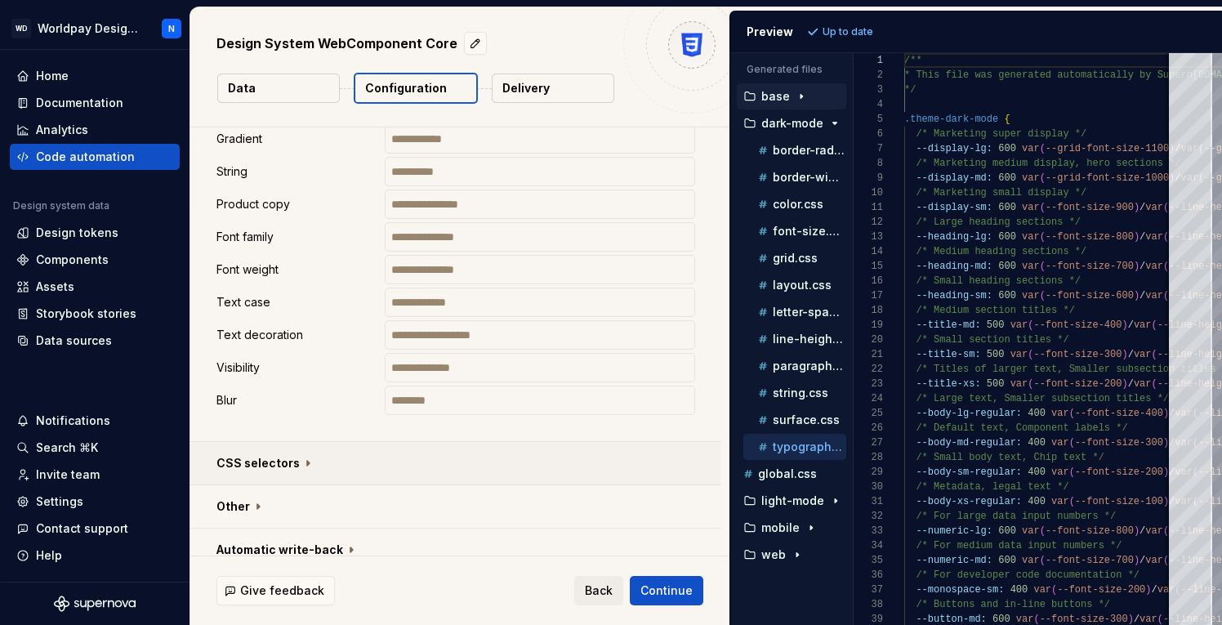
click at [287, 442] on button "button" at bounding box center [455, 463] width 531 height 42
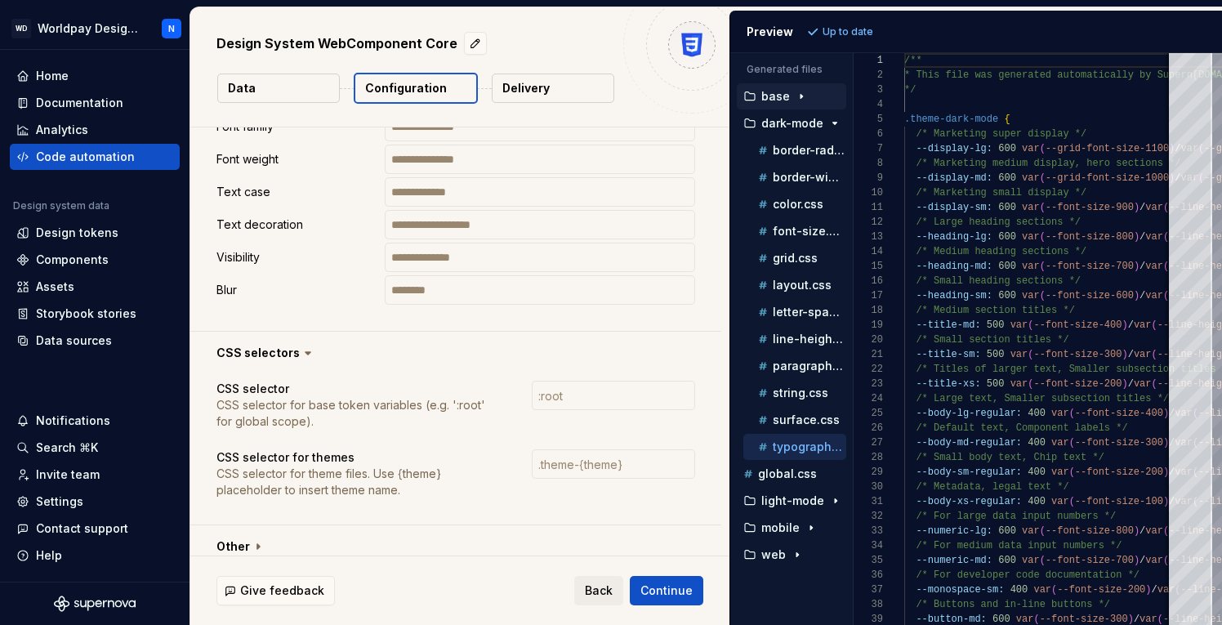
scroll to position [2827, 0]
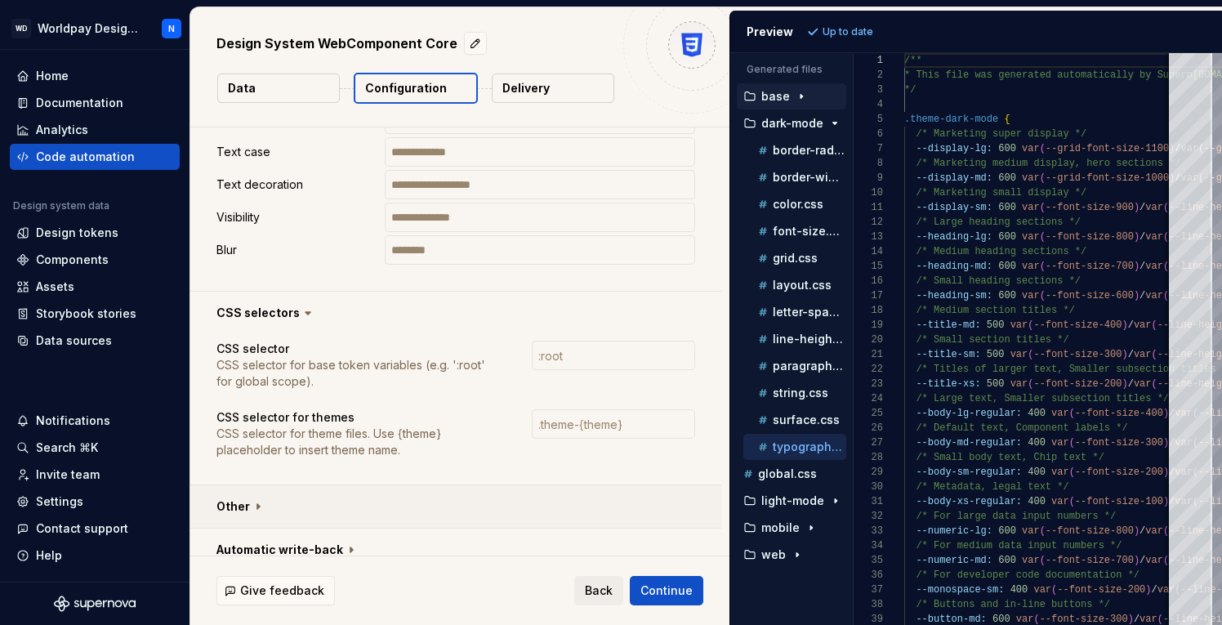
click at [246, 493] on button "button" at bounding box center [455, 506] width 531 height 42
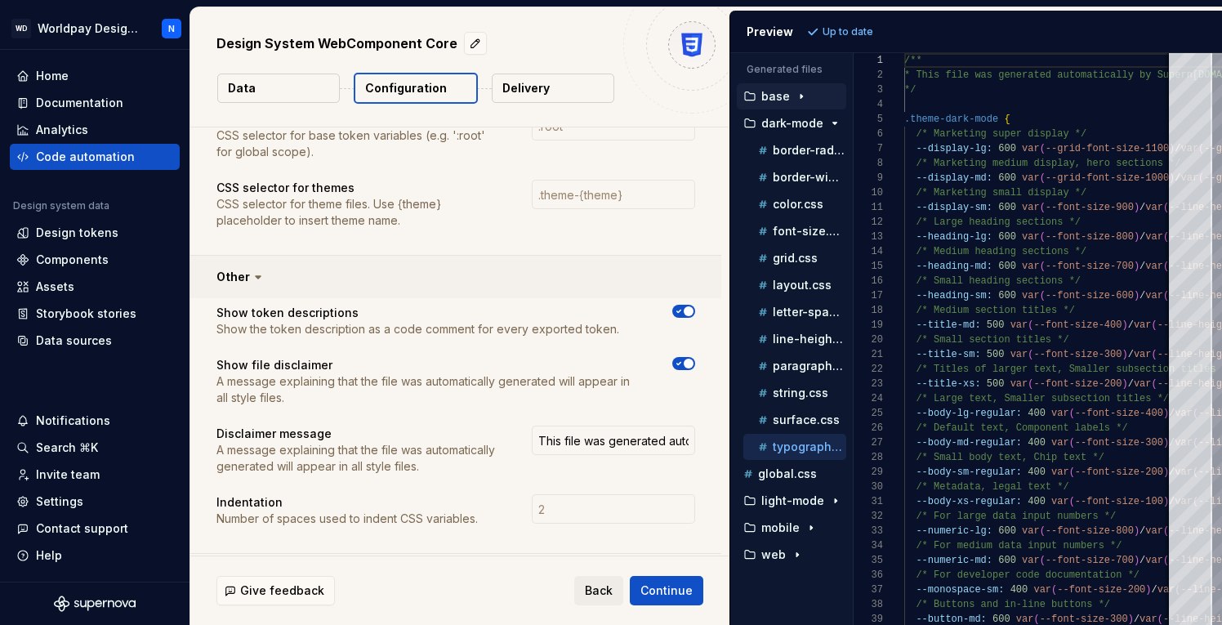
scroll to position [3081, 0]
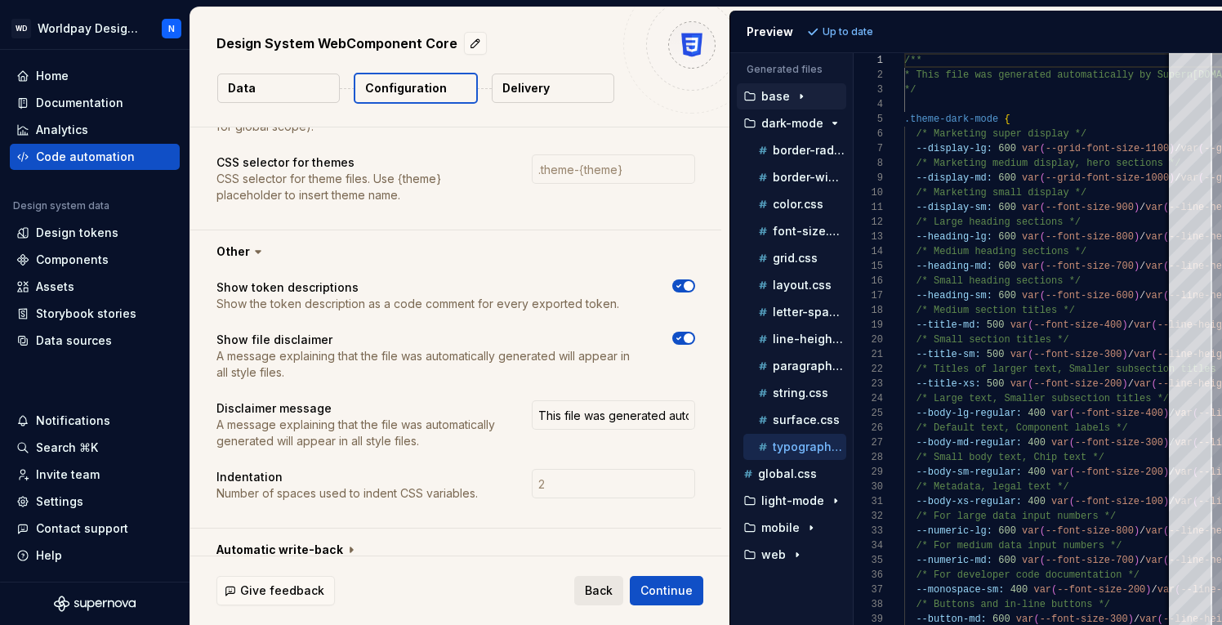
click at [599, 588] on span "Back" at bounding box center [599, 590] width 28 height 16
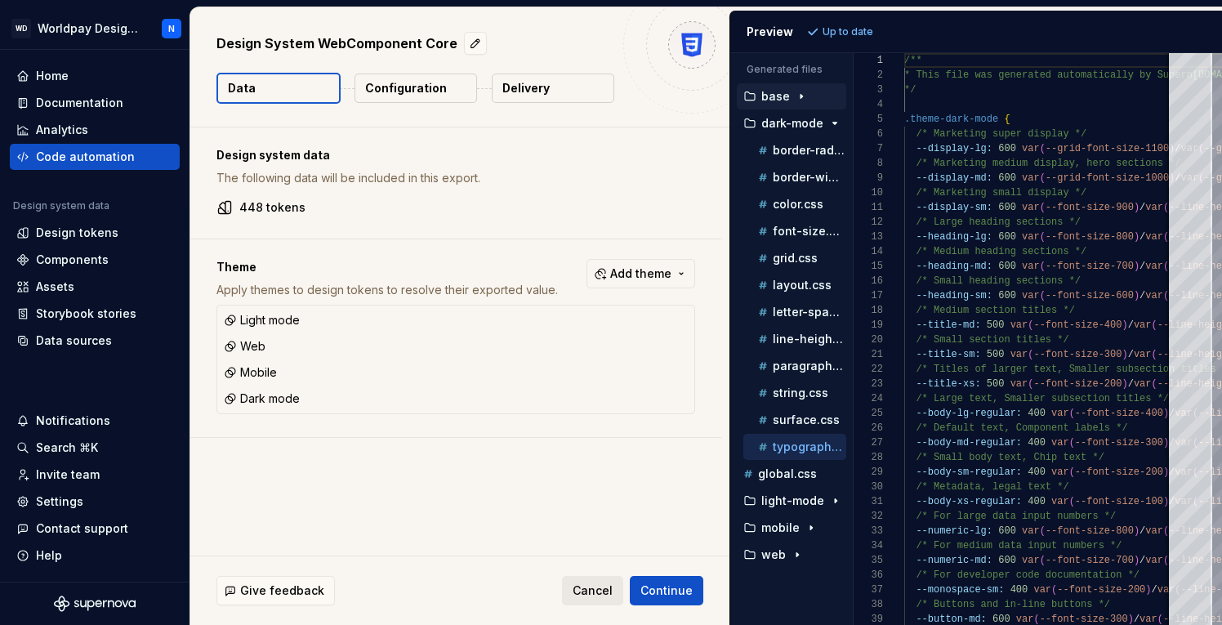
click at [591, 588] on span "Cancel" at bounding box center [593, 590] width 40 height 16
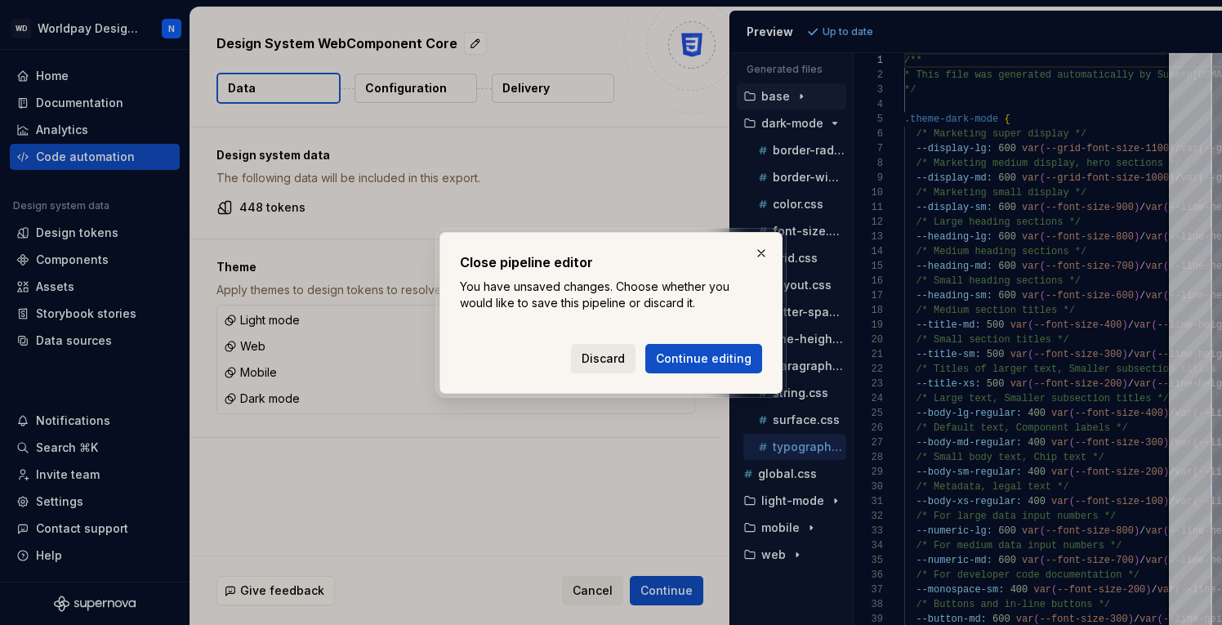
click at [614, 356] on span "Discard" at bounding box center [603, 358] width 43 height 16
